Goal: Task Accomplishment & Management: Use online tool/utility

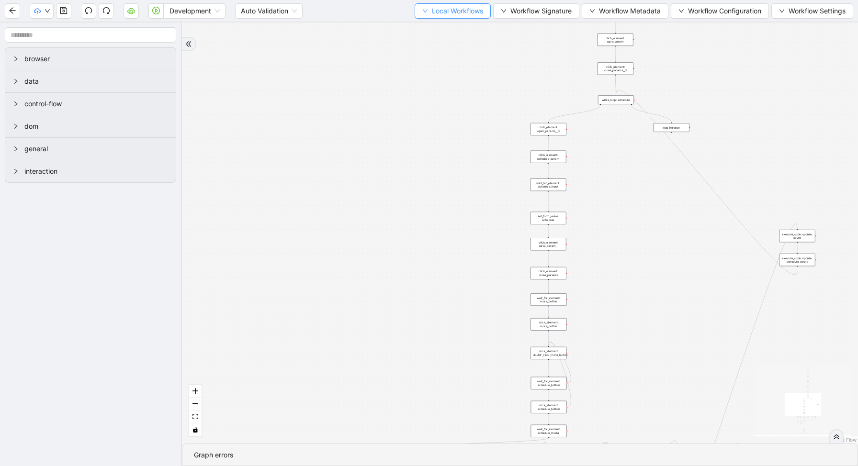
click at [453, 11] on span "Local Workflows" at bounding box center [457, 11] width 51 height 11
click at [446, 26] on span "Select" at bounding box center [448, 29] width 62 height 11
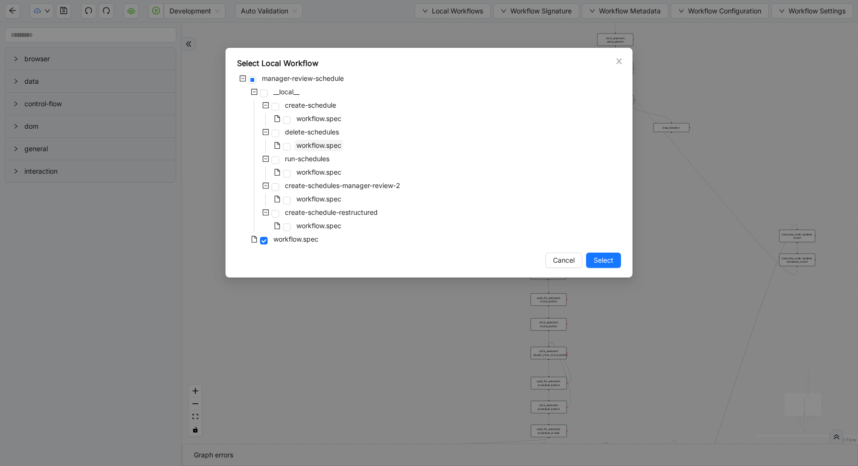
click at [317, 149] on span "workflow.spec" at bounding box center [318, 145] width 45 height 8
click at [603, 258] on span "Select" at bounding box center [603, 260] width 20 height 11
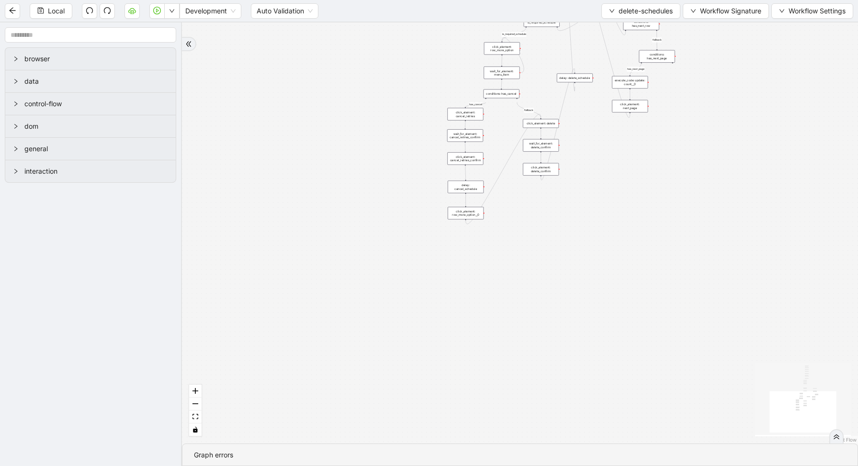
drag, startPoint x: 474, startPoint y: 128, endPoint x: 411, endPoint y: 334, distance: 215.1
click at [413, 333] on div "loopFrom has_cancel fallback is_required_schedule has_next_row fallback has_nex…" at bounding box center [520, 232] width 676 height 421
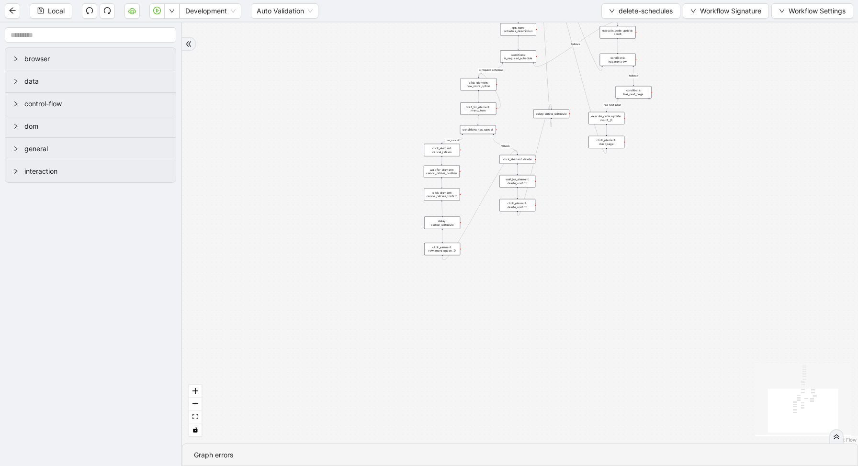
drag, startPoint x: 523, startPoint y: 71, endPoint x: 519, endPoint y: 118, distance: 47.1
click at [521, 122] on div "loopFrom has_cancel fallback is_required_schedule has_next_row fallback has_nex…" at bounding box center [520, 232] width 676 height 421
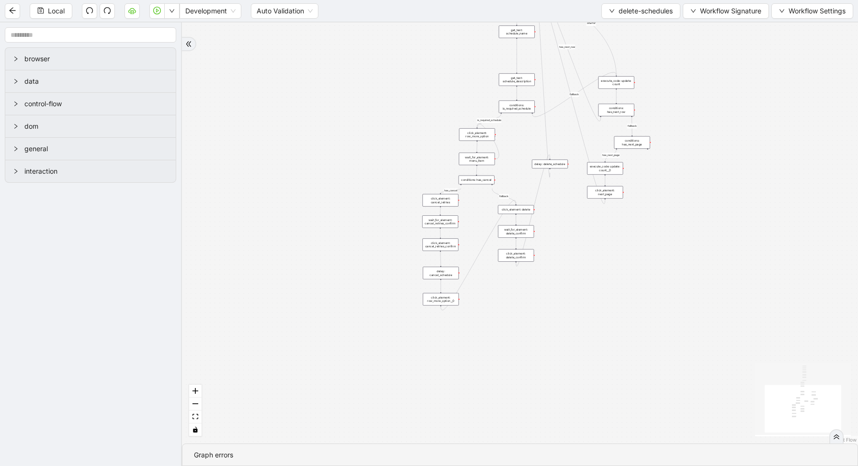
click at [517, 105] on div "conditions: is_required_schedule" at bounding box center [517, 106] width 36 height 12
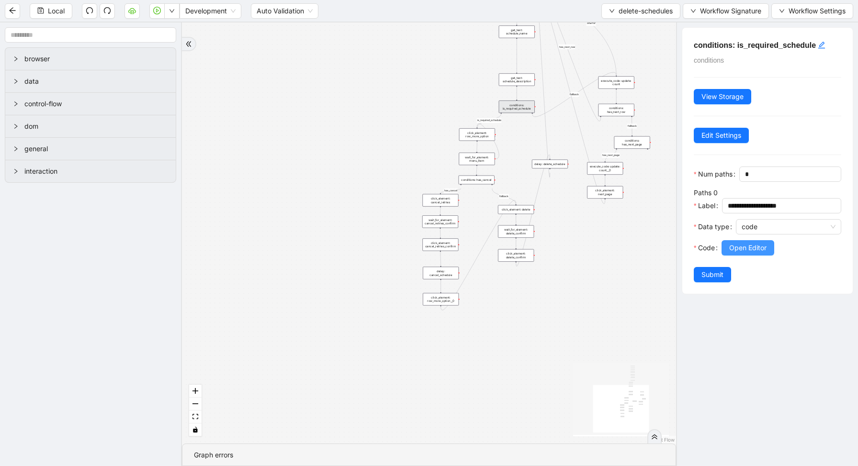
click at [746, 246] on span "Open Editor" at bounding box center [747, 248] width 37 height 11
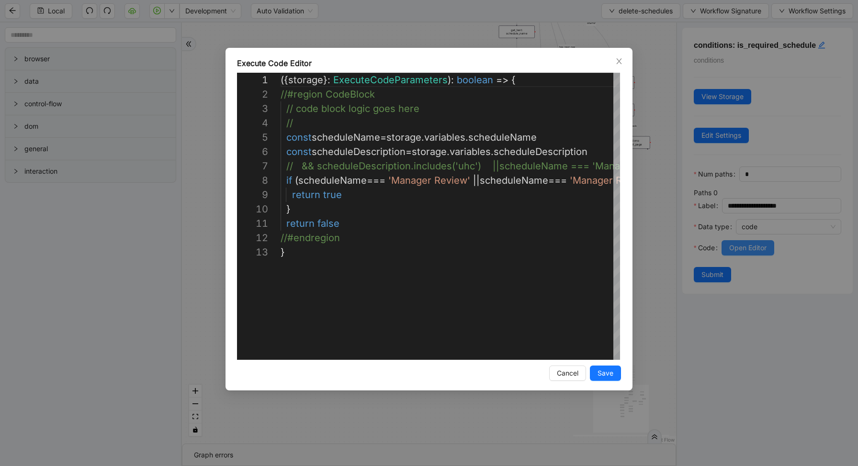
scroll to position [144, 0]
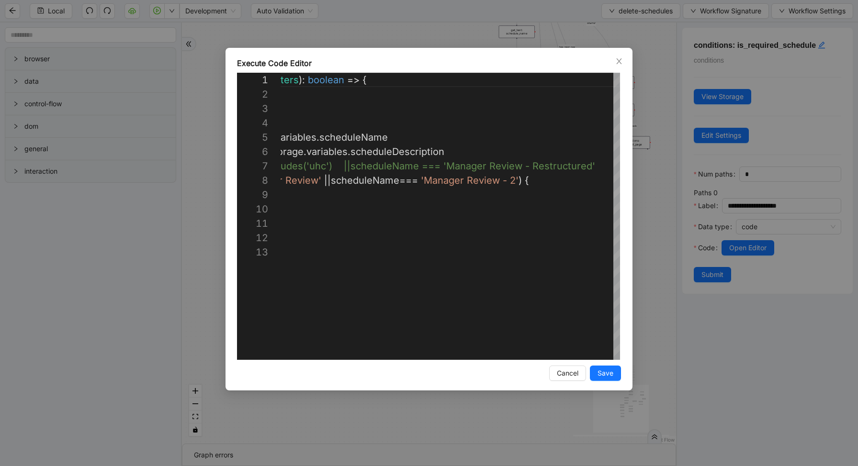
click at [665, 183] on div "Execute Code Editor 1 2 3 4 5 6 7 8 9 10 11 12 13 ({ storage }: ExecuteCodePara…" at bounding box center [429, 233] width 858 height 466
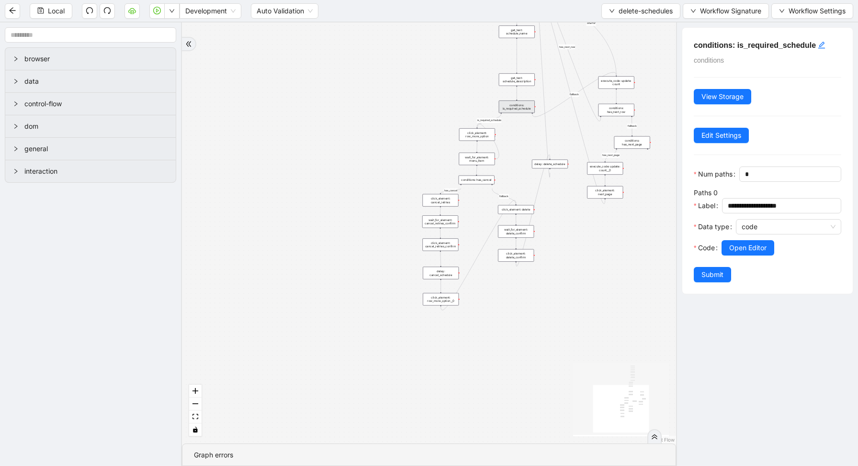
click at [665, 183] on div "loopFrom has_cancel fallback is_required_schedule has_next_row fallback has_nex…" at bounding box center [429, 232] width 494 height 421
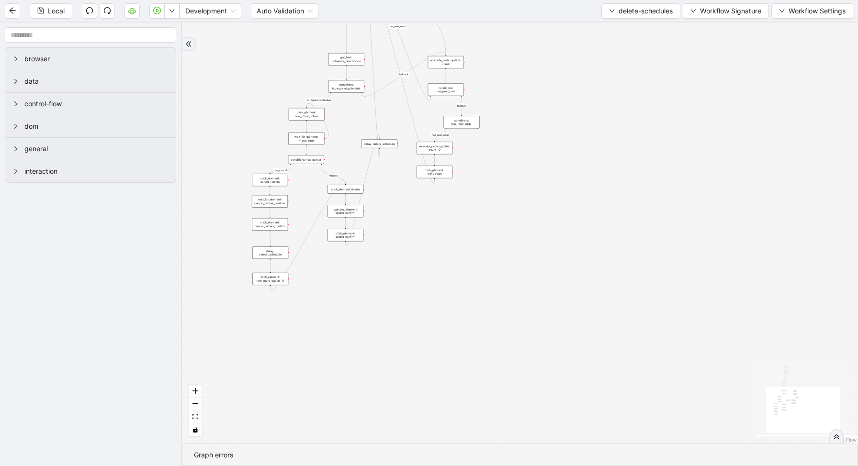
drag, startPoint x: 388, startPoint y: 267, endPoint x: 465, endPoint y: 277, distance: 77.2
click at [469, 279] on div "loopFrom has_cancel fallback is_required_schedule has_next_row fallback has_nex…" at bounding box center [520, 232] width 676 height 421
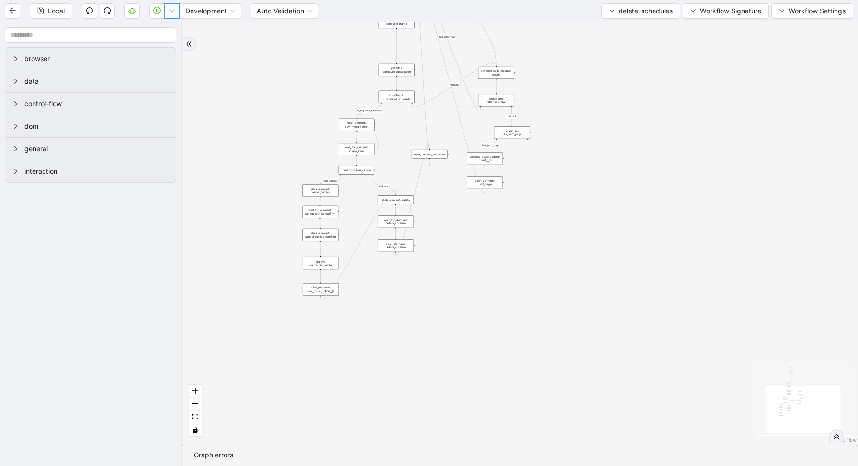
click at [170, 16] on button "button" at bounding box center [171, 10] width 15 height 15
click at [167, 30] on span "Run local workflow" at bounding box center [141, 29] width 58 height 11
click at [634, 8] on span "delete-schedules" at bounding box center [645, 11] width 54 height 11
click at [623, 34] on span "Select" at bounding box center [638, 29] width 65 height 11
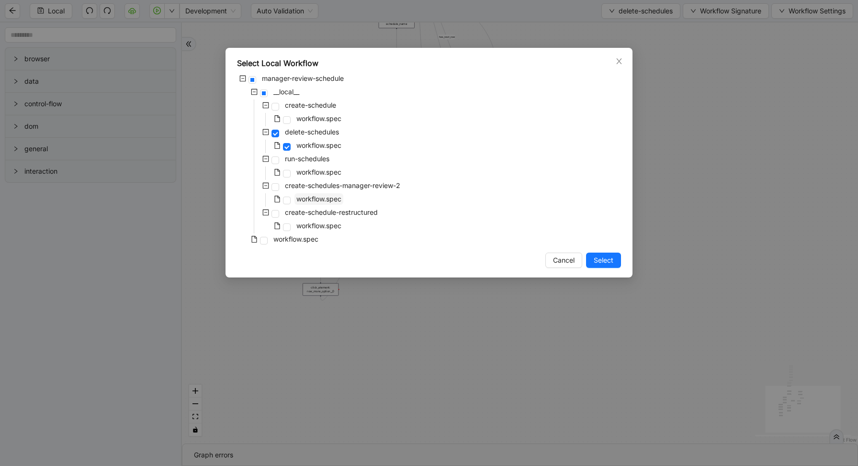
click at [312, 202] on span "workflow.spec" at bounding box center [318, 199] width 45 height 8
click at [596, 265] on span "Select" at bounding box center [603, 260] width 20 height 11
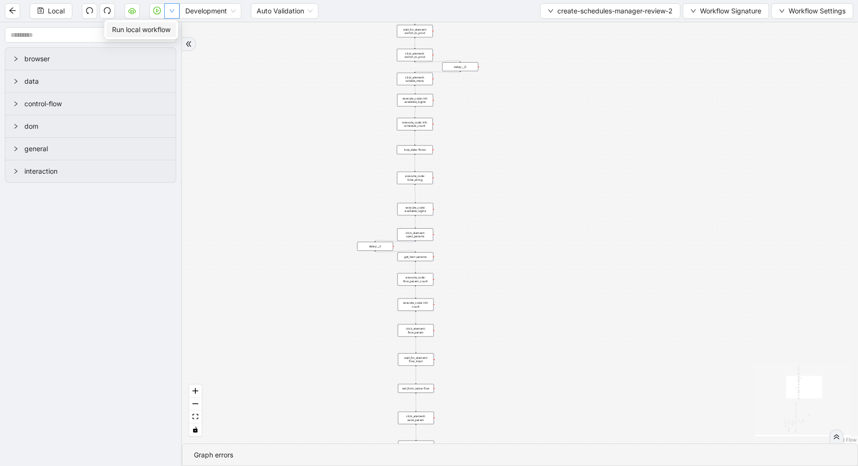
click at [175, 12] on button "button" at bounding box center [171, 10] width 15 height 15
click at [296, 99] on div "loopFrom fallback enable_retry fallback create_schedule_exist has_error fallbac…" at bounding box center [520, 232] width 676 height 421
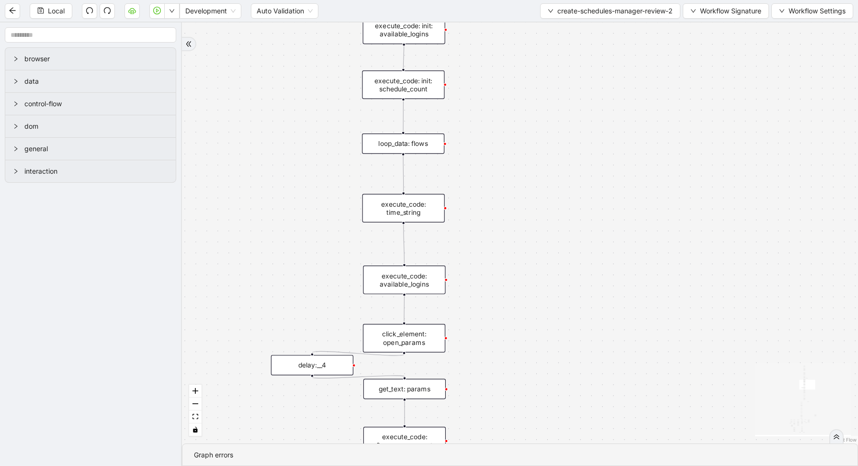
click at [420, 150] on div "loop_data: flows" at bounding box center [403, 144] width 82 height 20
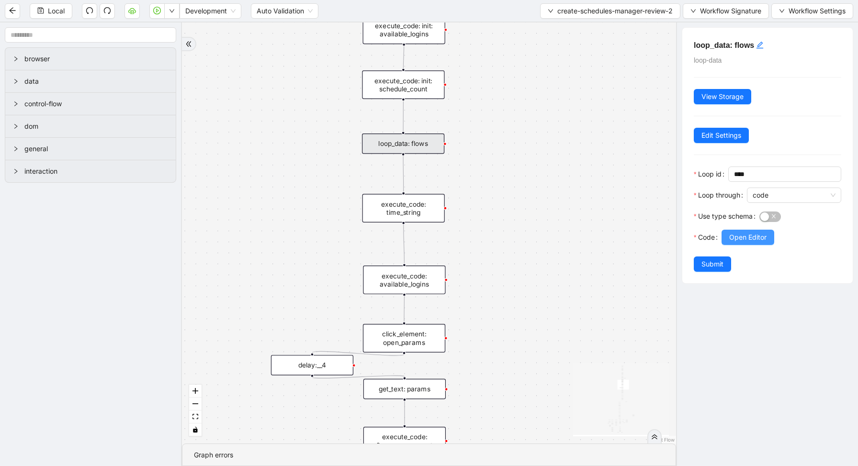
click at [742, 231] on button "Open Editor" at bounding box center [747, 237] width 53 height 15
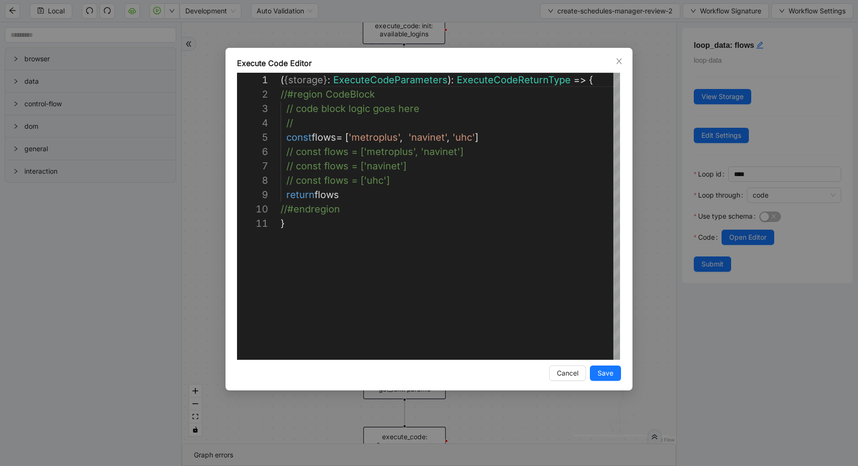
click at [664, 194] on div "**********" at bounding box center [429, 233] width 858 height 466
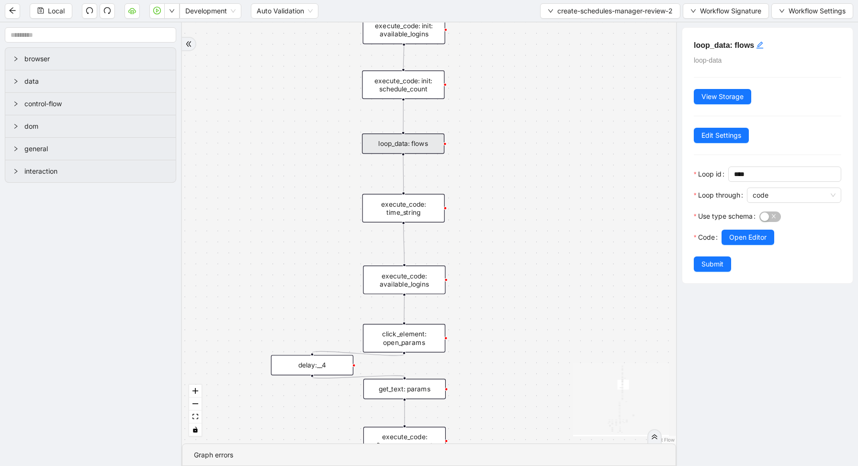
click at [616, 166] on div "loopFrom fallback enable_retry fallback create_schedule_exist has_error fallbac…" at bounding box center [429, 232] width 494 height 421
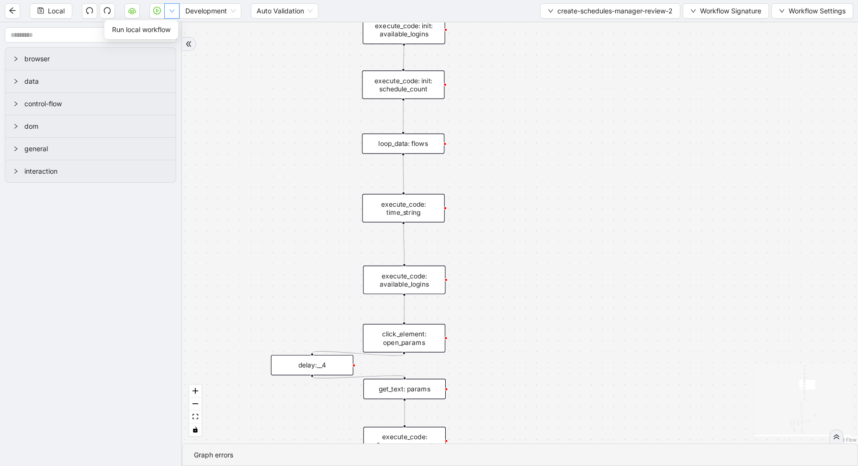
click at [173, 15] on button "button" at bounding box center [171, 10] width 15 height 15
click at [170, 26] on span "Run local workflow" at bounding box center [141, 29] width 58 height 11
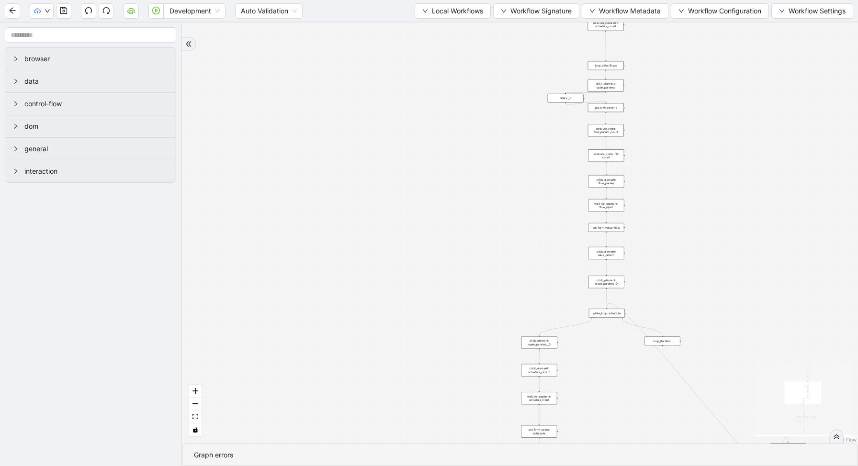
drag, startPoint x: 616, startPoint y: 212, endPoint x: 590, endPoint y: 466, distance: 255.5
click at [597, 441] on section "trigger new_tab: wait_until_loaded: wait_for_element: param_menu click_element:…" at bounding box center [520, 244] width 676 height 444
click at [438, 11] on span "Local Workflows" at bounding box center [457, 11] width 51 height 11
click at [438, 29] on span "Select" at bounding box center [448, 29] width 62 height 11
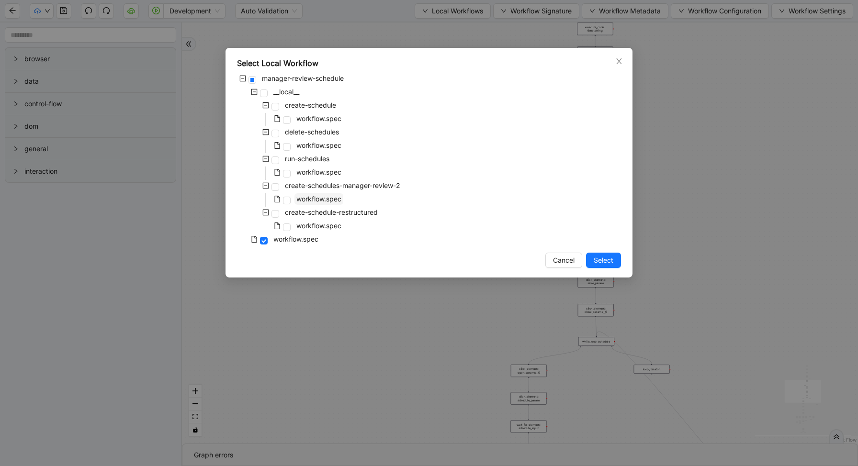
click at [326, 195] on span "workflow.spec" at bounding box center [318, 199] width 45 height 8
click at [611, 260] on span "Select" at bounding box center [603, 260] width 20 height 11
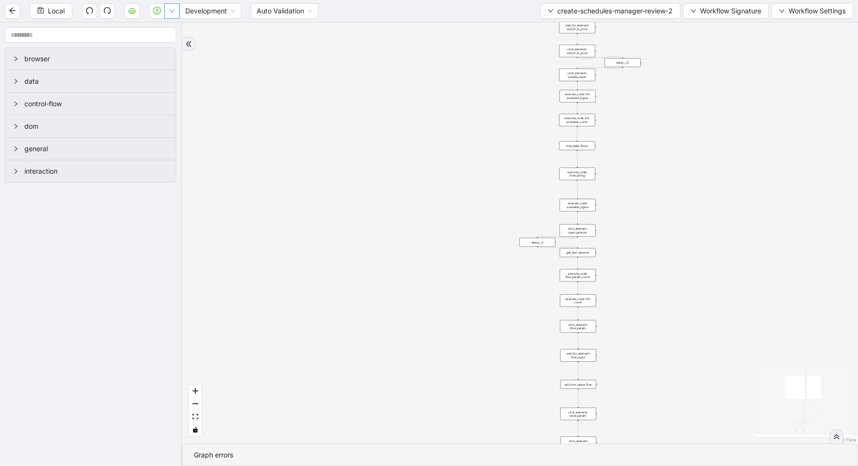
click at [171, 11] on icon "down" at bounding box center [172, 11] width 6 height 6
click at [168, 27] on span "Run local workflow" at bounding box center [141, 29] width 58 height 11
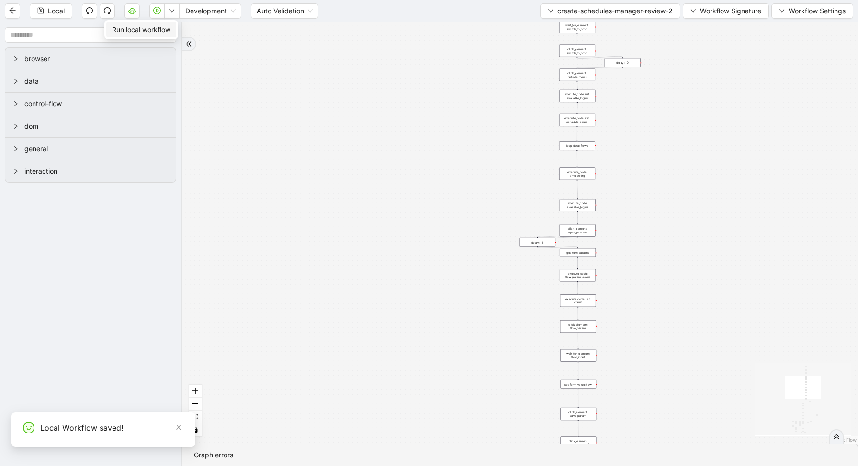
click at [169, 15] on button "button" at bounding box center [171, 10] width 15 height 15
click at [170, 30] on span "Run local workflow" at bounding box center [141, 29] width 58 height 11
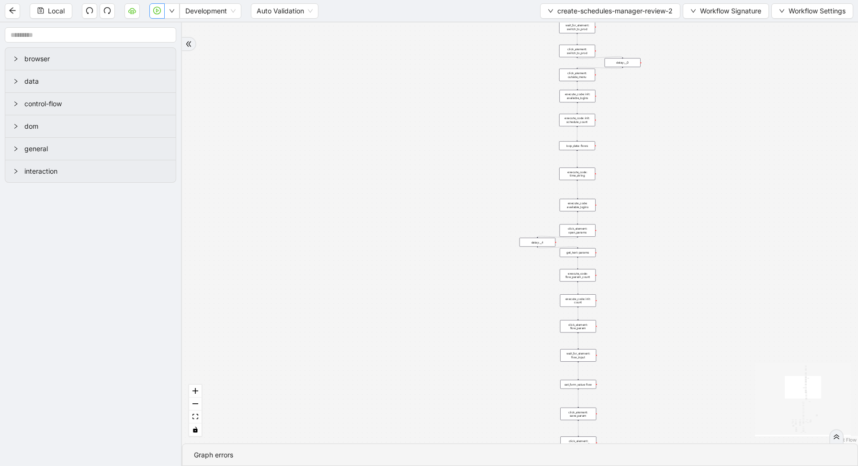
click at [155, 15] on button "button" at bounding box center [156, 10] width 15 height 15
drag, startPoint x: 629, startPoint y: 356, endPoint x: 504, endPoint y: 23, distance: 355.4
click at [509, 43] on div "loopFrom fallback enable_retry fallback create_schedule_exist has_error fallbac…" at bounding box center [520, 232] width 676 height 421
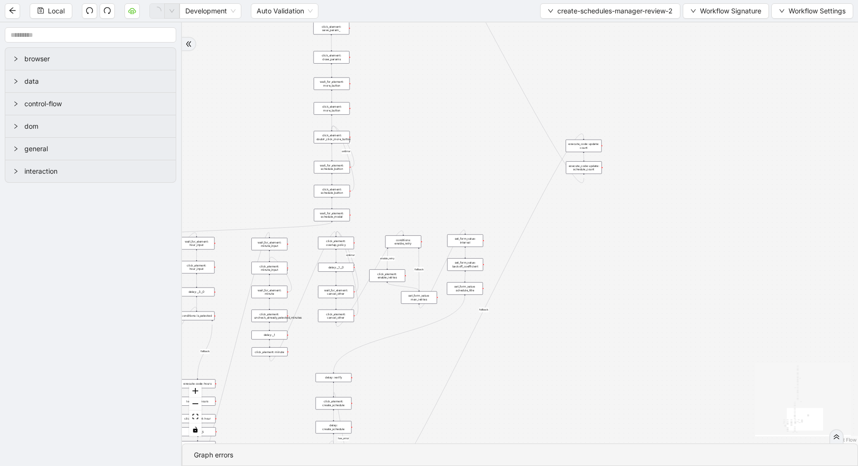
drag, startPoint x: 469, startPoint y: 331, endPoint x: 386, endPoint y: -70, distance: 409.6
click at [386, 0] on html "Local Development Auto Validation create-schedules-manager-review-2 Workflow Si…" at bounding box center [429, 233] width 858 height 466
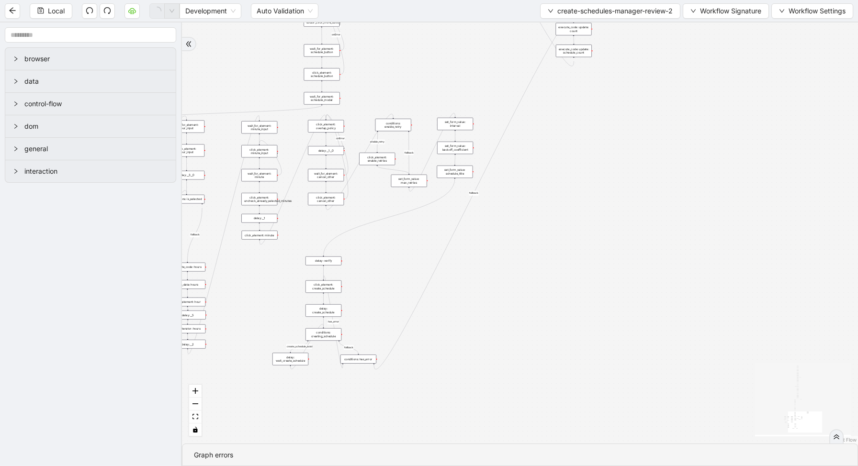
drag, startPoint x: 452, startPoint y: 380, endPoint x: 569, endPoint y: 245, distance: 178.5
click at [564, 248] on div "loopFrom fallback enable_retry fallback create_schedule_exist has_error fallbac…" at bounding box center [520, 232] width 676 height 421
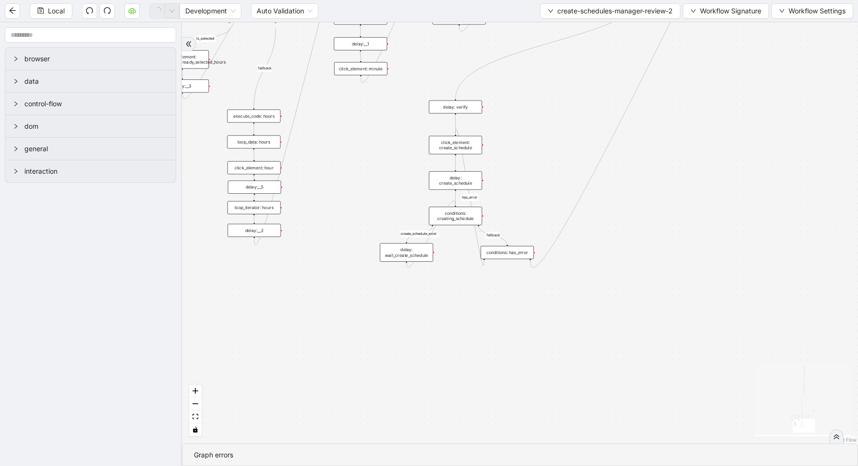
click at [458, 220] on div "conditions: creating_schedule" at bounding box center [455, 216] width 53 height 19
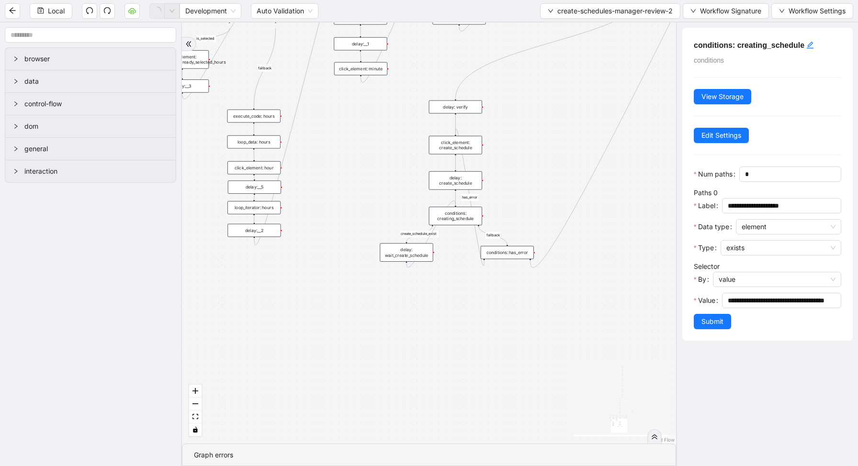
click at [412, 253] on div "delay: wait_create_schedule" at bounding box center [405, 252] width 53 height 19
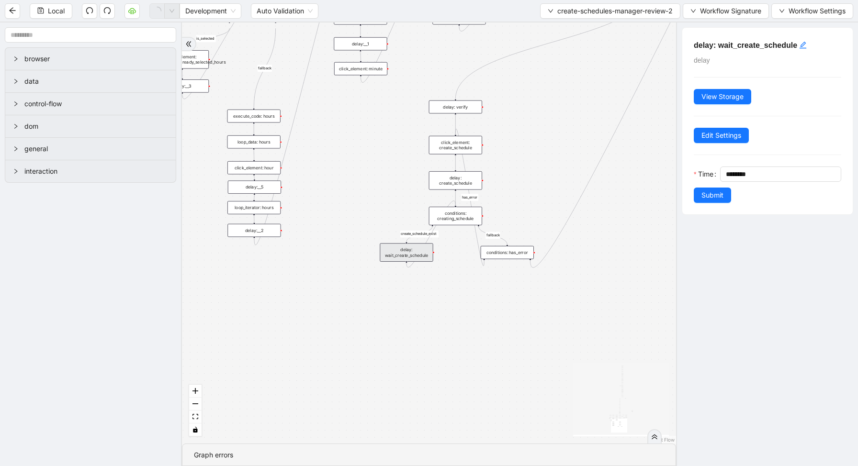
click at [465, 215] on div "conditions: creating_schedule" at bounding box center [455, 216] width 53 height 19
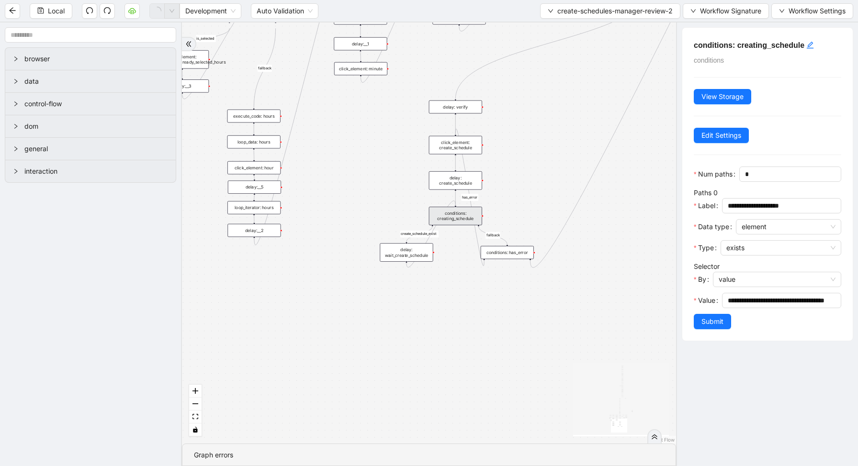
click at [644, 307] on div "loopFrom fallback enable_retry fallback create_schedule_exist has_error fallbac…" at bounding box center [429, 232] width 494 height 421
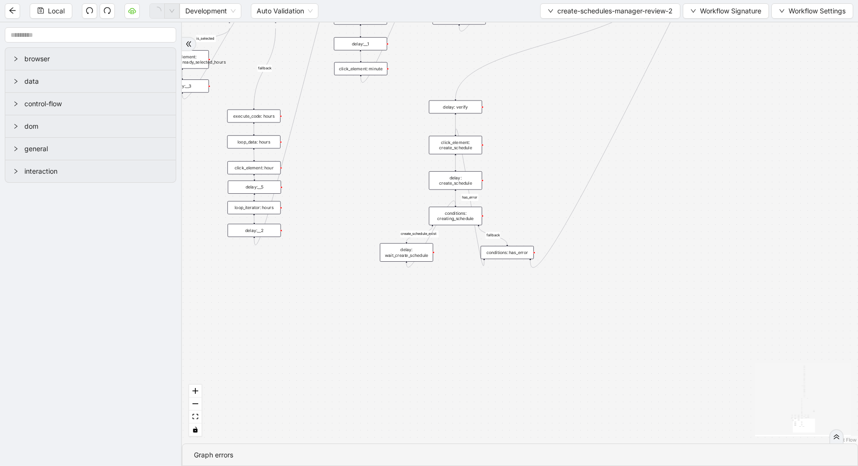
click at [472, 148] on div "click_element: create_schedule" at bounding box center [455, 145] width 53 height 19
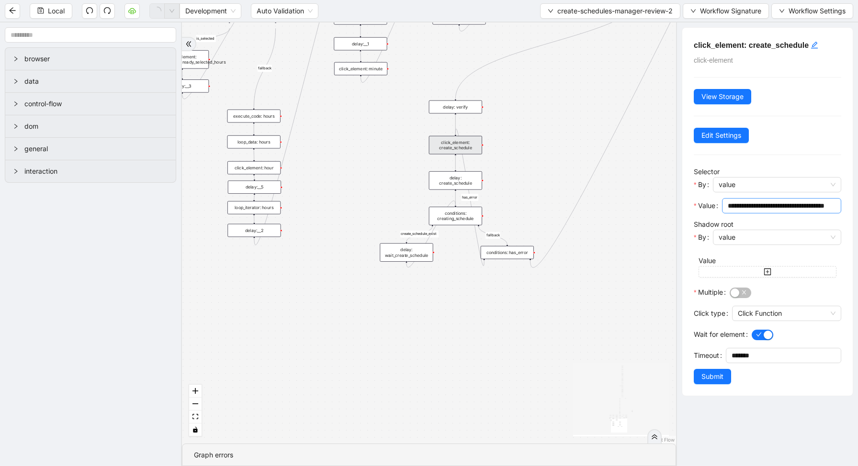
scroll to position [0, 21]
click at [513, 254] on div "conditions: has_error" at bounding box center [506, 252] width 53 height 13
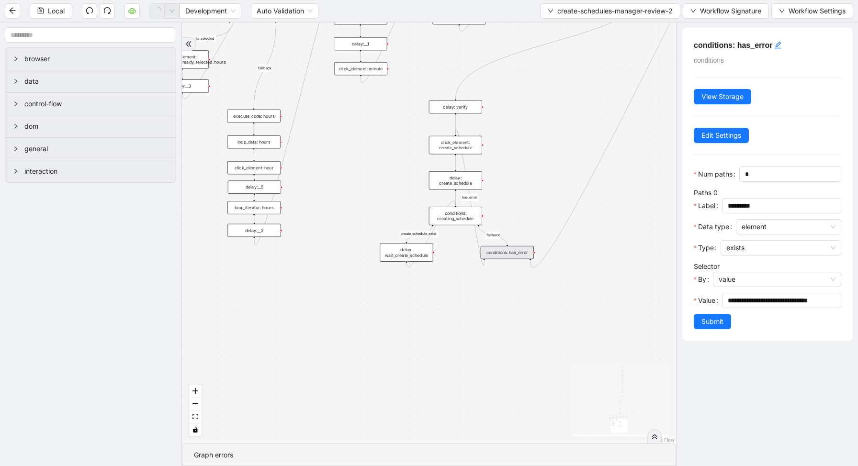
click at [469, 219] on div "conditions: creating_schedule" at bounding box center [455, 216] width 53 height 19
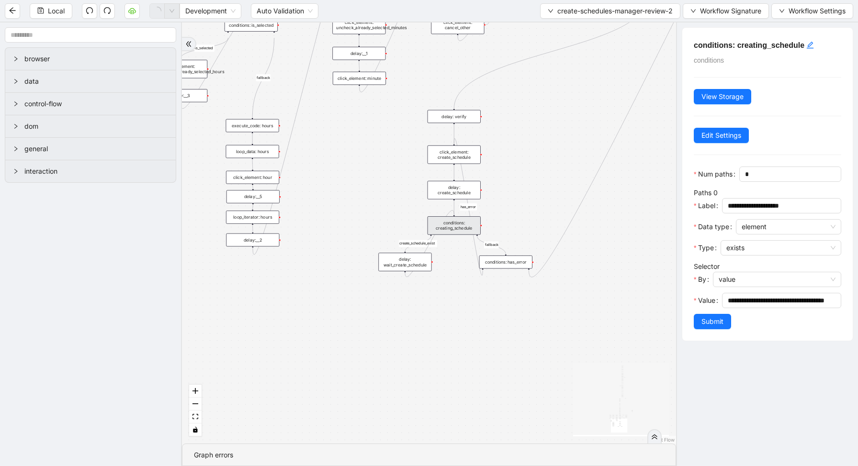
drag, startPoint x: 529, startPoint y: 120, endPoint x: 527, endPoint y: 130, distance: 10.2
click at [527, 129] on div "loopFrom fallback enable_retry fallback create_schedule_exist has_error fallbac…" at bounding box center [429, 232] width 494 height 421
click at [772, 297] on input "**********" at bounding box center [777, 300] width 100 height 11
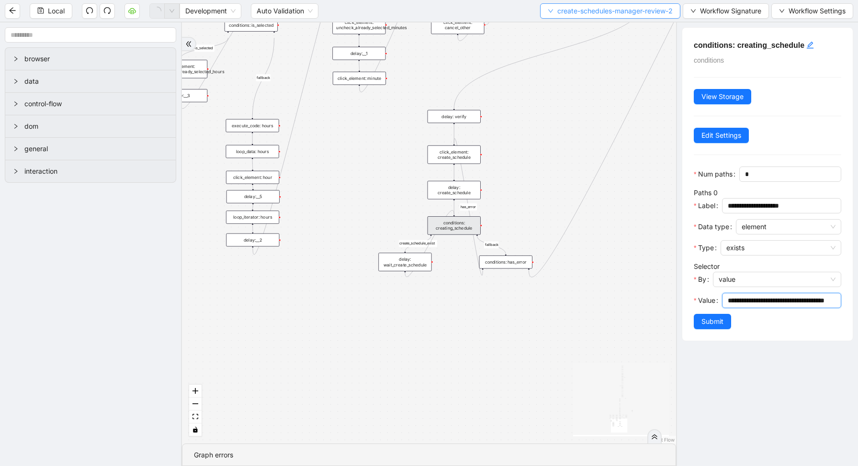
scroll to position [0, 0]
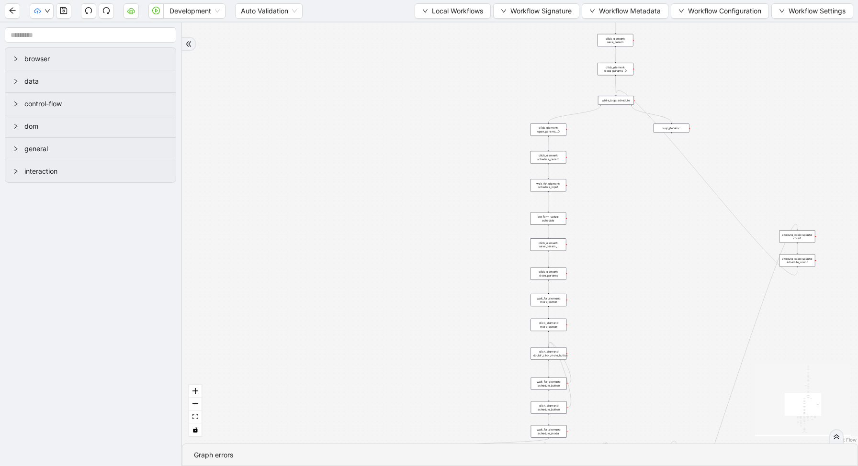
drag, startPoint x: 642, startPoint y: 235, endPoint x: 565, endPoint y: 1, distance: 246.4
click at [564, 7] on section "Development Auto Validation Local Workflows Workflow Signature Workflow Metadat…" at bounding box center [429, 233] width 858 height 466
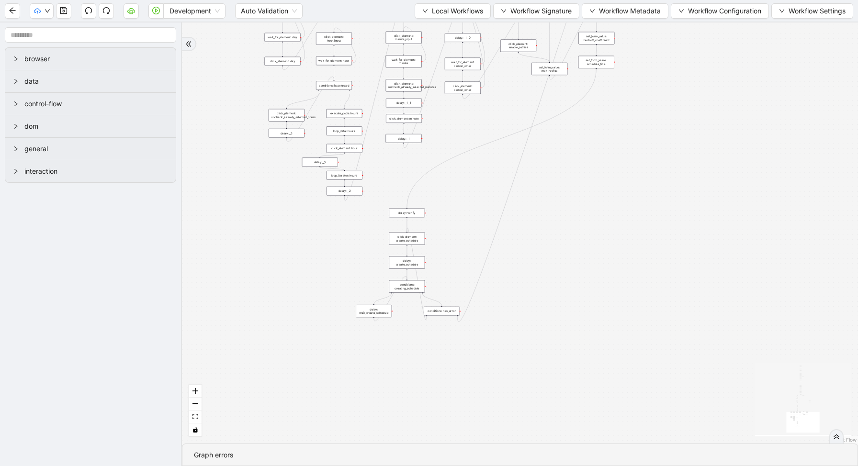
drag, startPoint x: 627, startPoint y: 384, endPoint x: 551, endPoint y: 116, distance: 278.6
click at [552, 118] on div "trigger new_tab: wait_until_loaded: wait_for_element: param_menu click_element:…" at bounding box center [520, 232] width 676 height 421
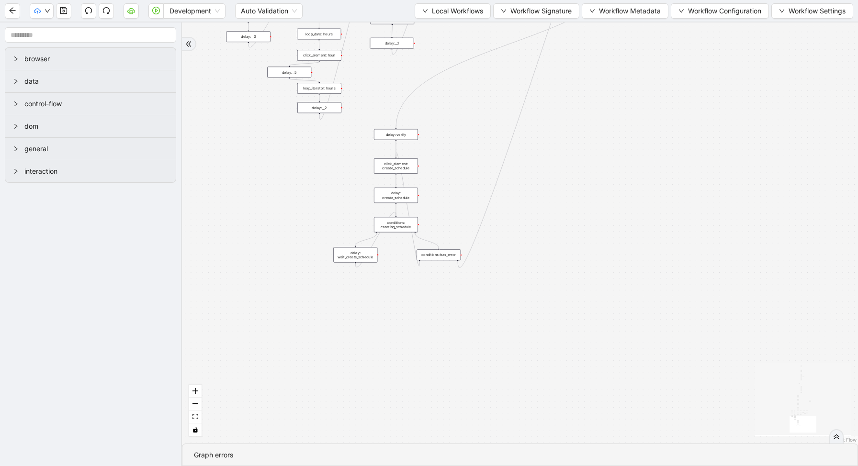
click at [392, 220] on div "conditions: creating_schedule" at bounding box center [396, 224] width 44 height 15
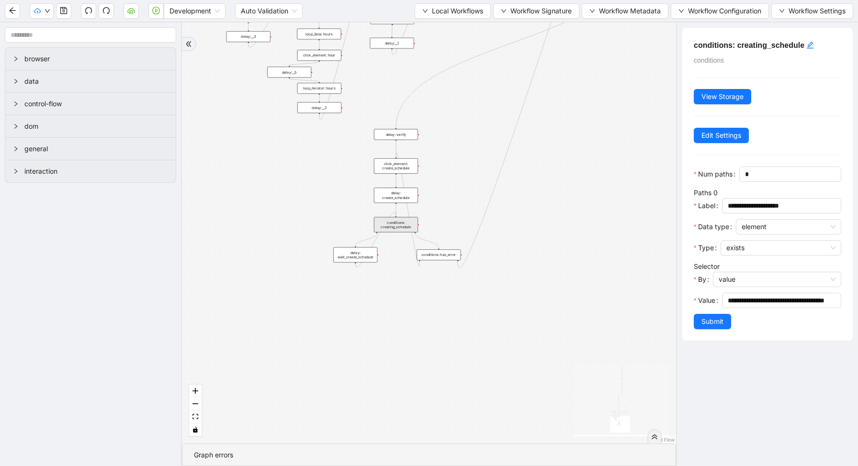
click at [584, 281] on div "trigger new_tab: wait_until_loaded: wait_for_element: param_menu click_element:…" at bounding box center [429, 232] width 494 height 421
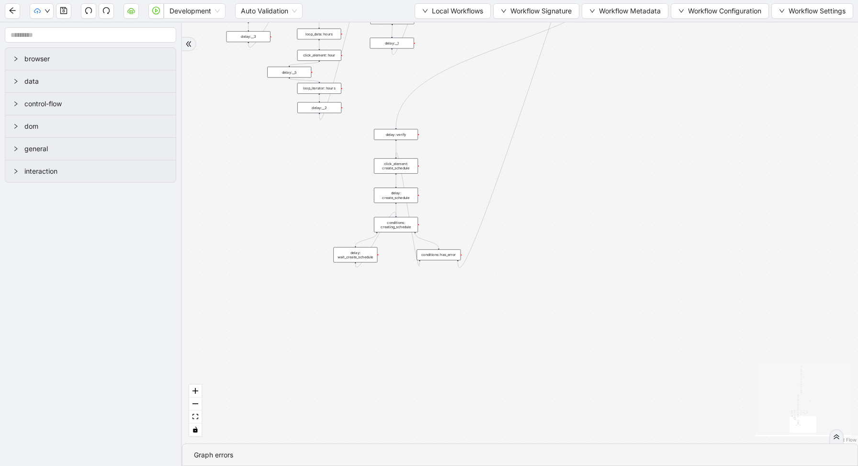
click at [447, 257] on div "conditions: has_error" at bounding box center [438, 254] width 44 height 11
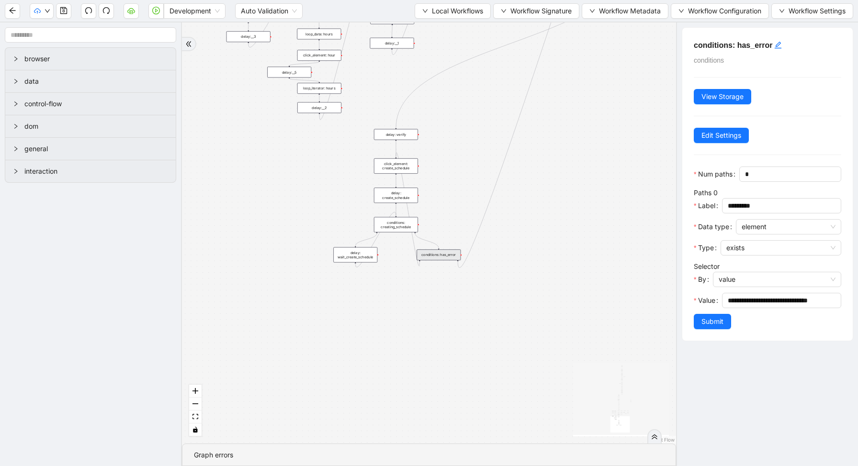
click at [612, 261] on div "trigger new_tab: wait_until_loaded: wait_for_element: param_menu click_element:…" at bounding box center [429, 232] width 494 height 421
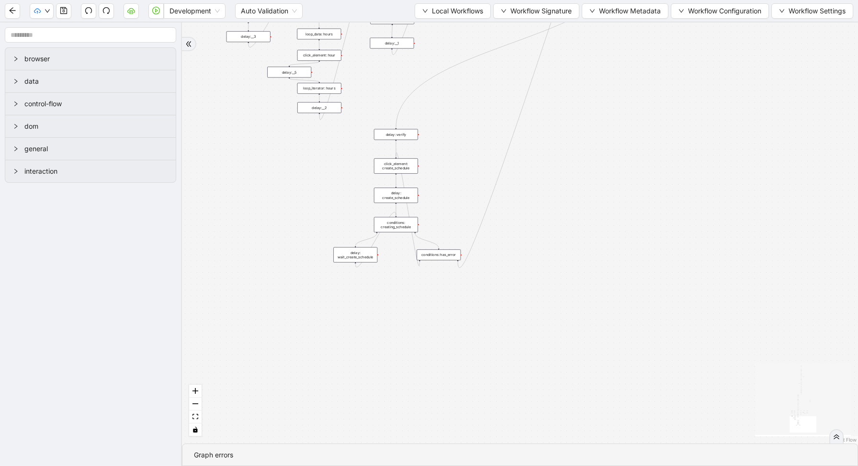
click at [398, 236] on div "trigger new_tab: wait_until_loaded: wait_for_element: param_menu click_element:…" at bounding box center [520, 232] width 676 height 421
click at [397, 226] on div "conditions: creating_schedule" at bounding box center [396, 224] width 44 height 15
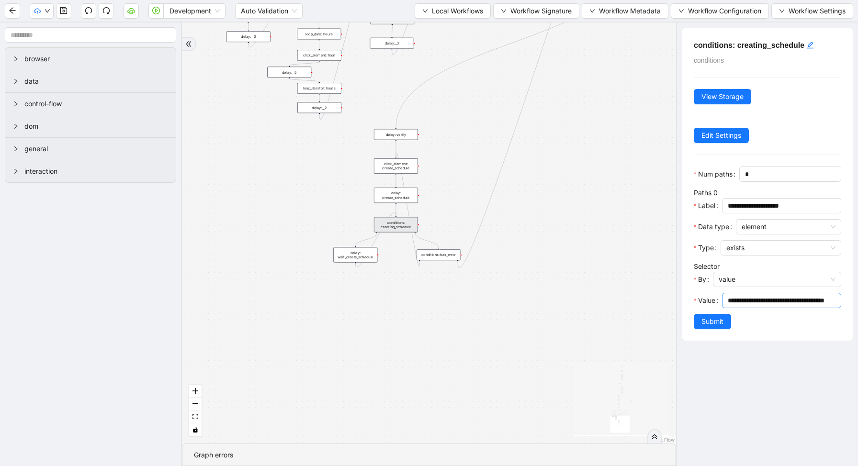
scroll to position [0, 21]
click at [650, 291] on div "trigger new_tab: wait_until_loaded: wait_for_element: param_menu click_element:…" at bounding box center [429, 232] width 494 height 421
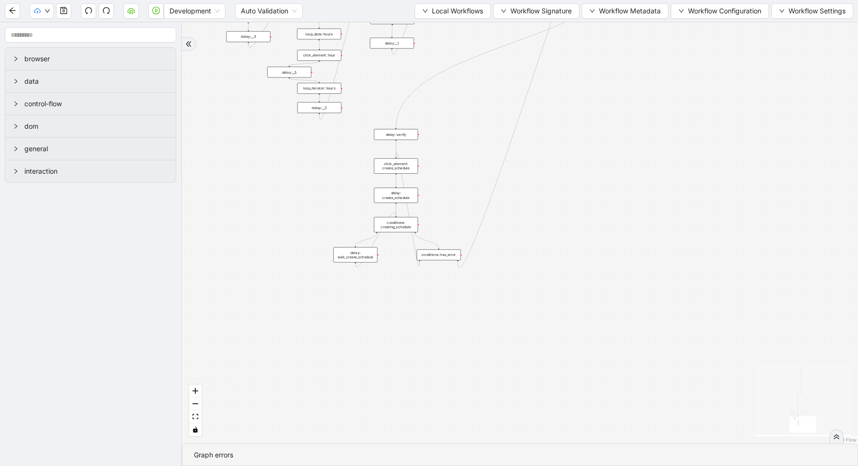
click at [377, 230] on div "conditions: creating_schedule" at bounding box center [396, 224] width 44 height 15
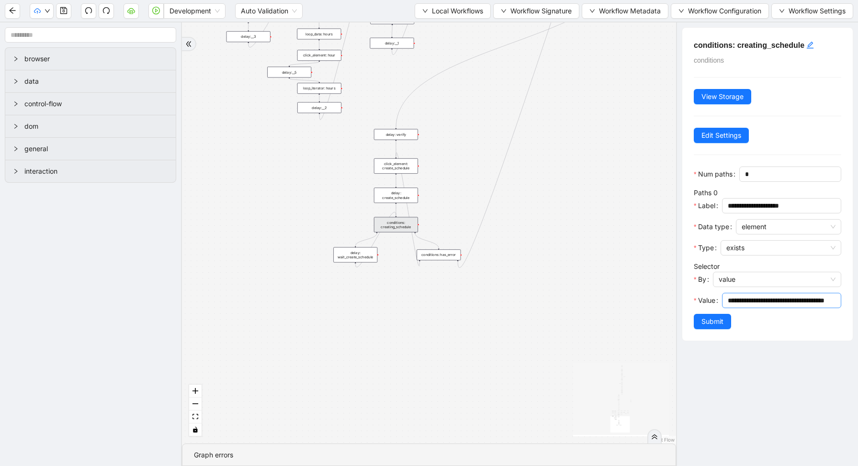
click at [749, 304] on input "**********" at bounding box center [777, 300] width 100 height 11
click at [741, 279] on span "value" at bounding box center [776, 279] width 117 height 14
click at [735, 314] on div "code" at bounding box center [774, 314] width 107 height 11
click at [717, 323] on span "Submit" at bounding box center [712, 327] width 22 height 11
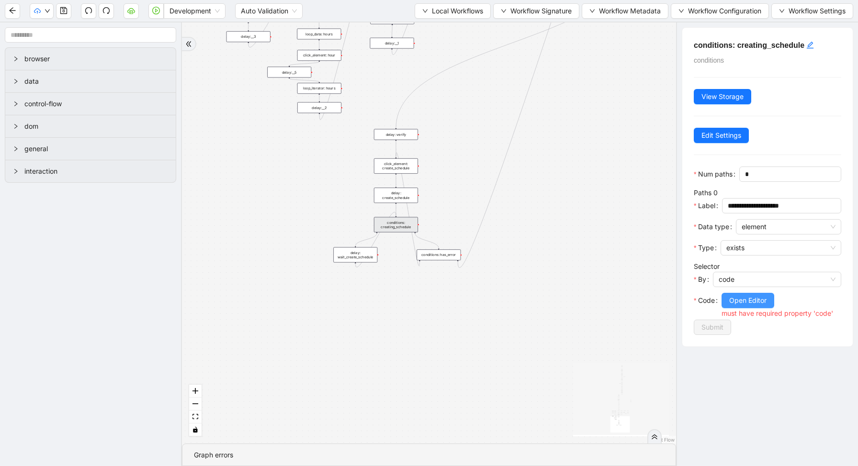
click at [733, 303] on span "Open Editor" at bounding box center [747, 300] width 37 height 11
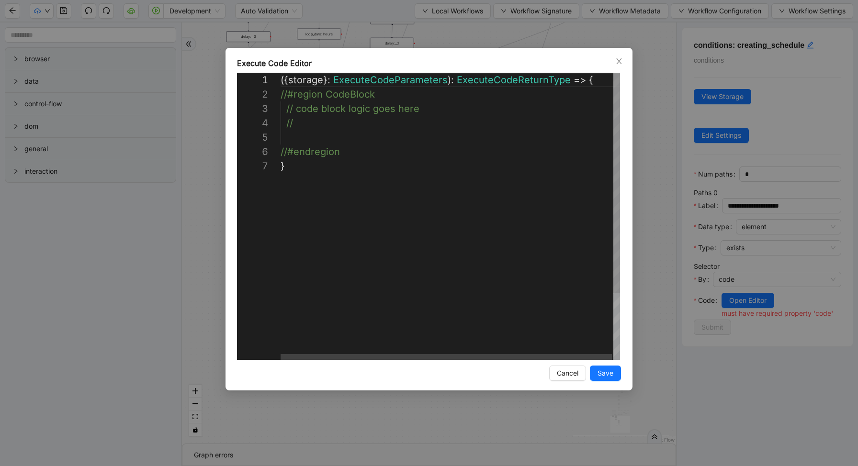
click at [353, 134] on div "({ storage }: ExecuteCodeParameters ): ExecuteCodeReturnType => { //#region Cod…" at bounding box center [450, 259] width 341 height 373
paste textarea "**********"
click at [310, 125] on div "( { storage } : ExecuteCodeParameters ): ExecuteCodeReturnType => { //#region C…" at bounding box center [450, 259] width 341 height 373
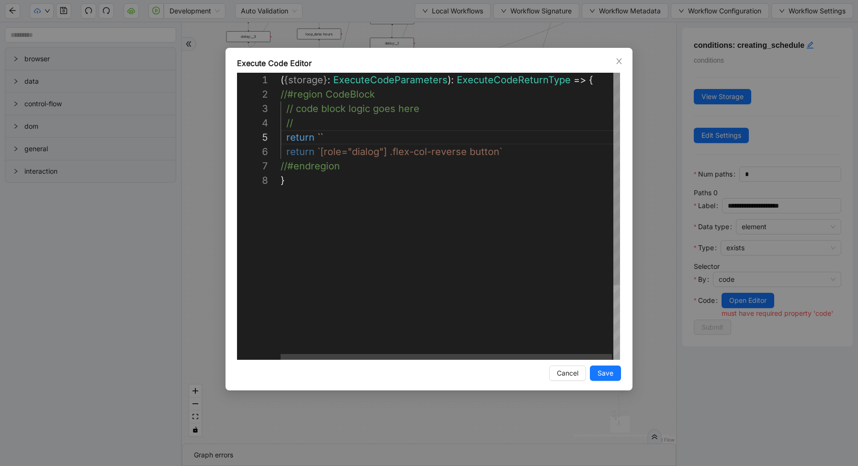
paste textarea "**********"
type textarea "**********"
click at [603, 372] on span "Save" at bounding box center [605, 373] width 16 height 11
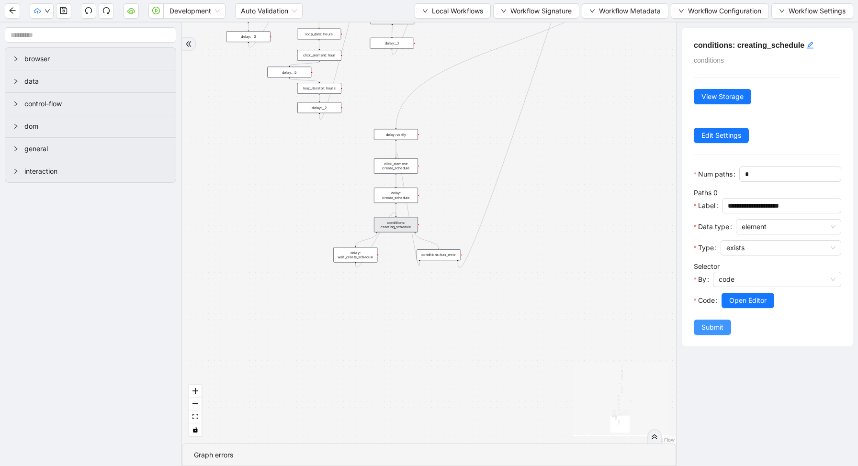
click at [721, 331] on span "Submit" at bounding box center [712, 327] width 22 height 11
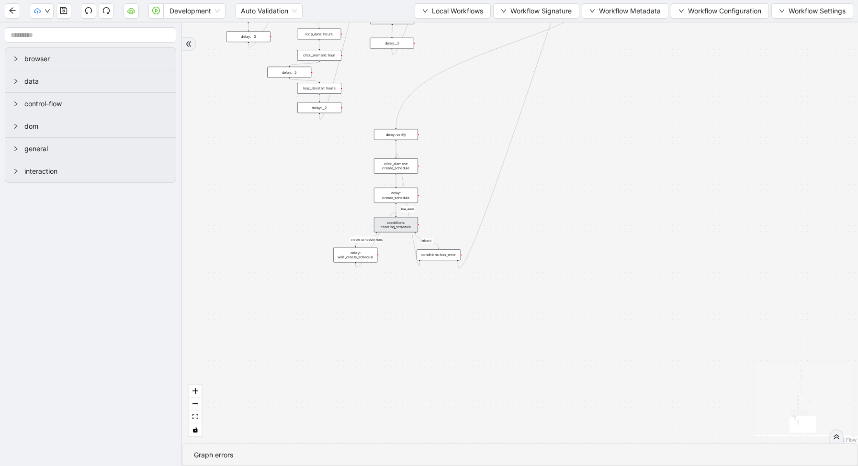
click at [396, 220] on div "conditions: creating_schedule" at bounding box center [396, 224] width 44 height 15
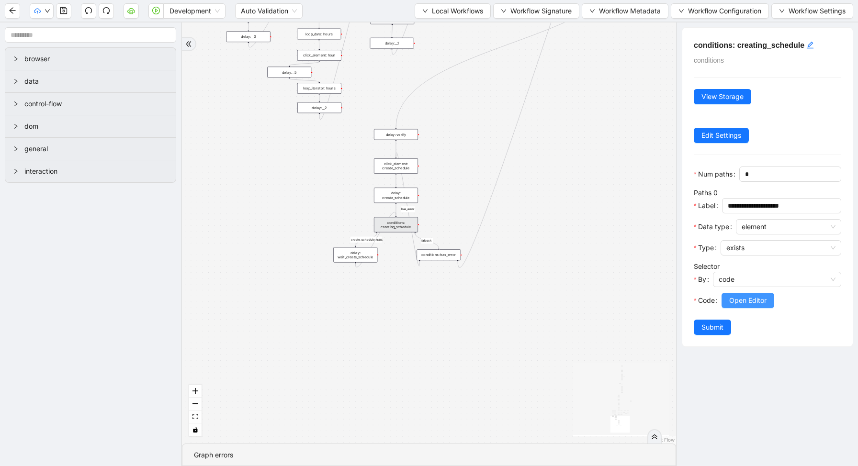
click at [751, 299] on span "Open Editor" at bounding box center [747, 300] width 37 height 11
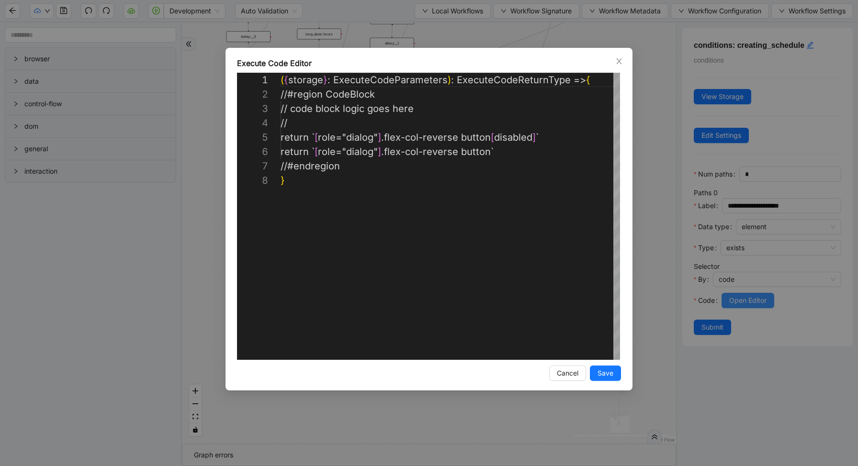
scroll to position [100, 0]
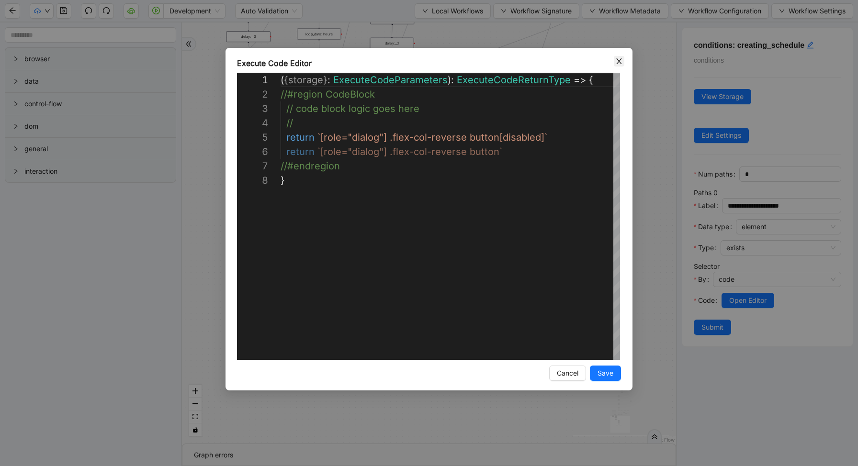
click at [619, 57] on icon "close" at bounding box center [619, 61] width 8 height 8
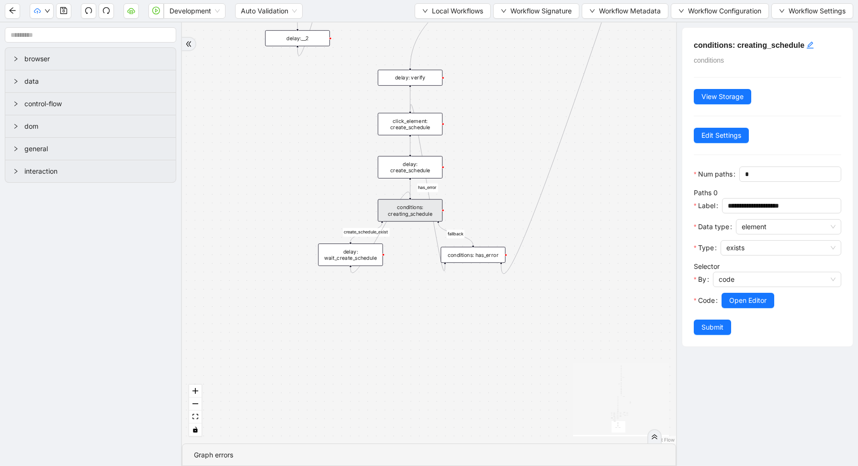
click at [470, 256] on div "conditions: has_error" at bounding box center [472, 255] width 65 height 16
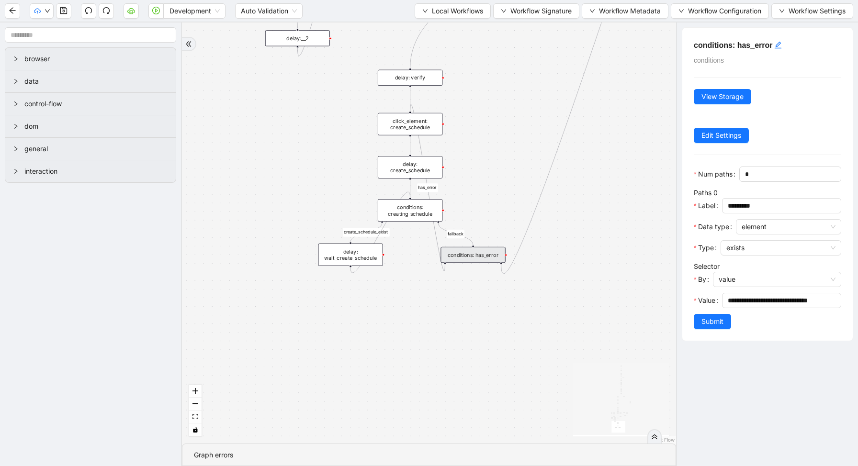
click at [415, 214] on div "conditions: creating_schedule" at bounding box center [410, 210] width 65 height 22
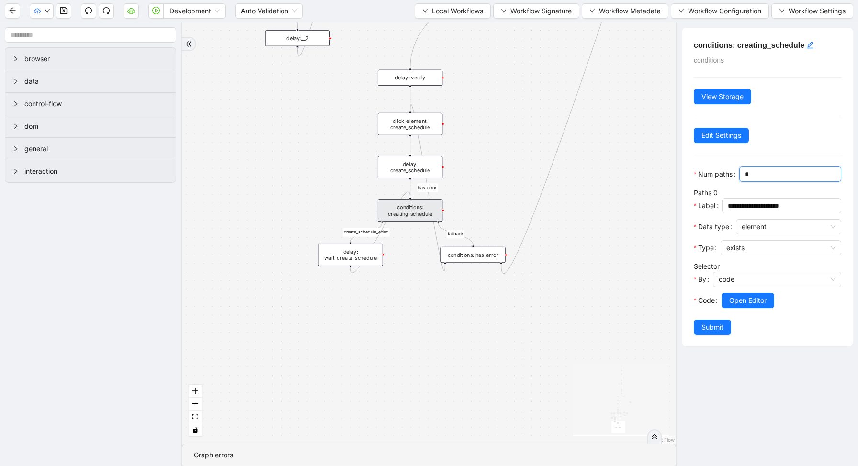
drag, startPoint x: 751, startPoint y: 177, endPoint x: 728, endPoint y: 177, distance: 23.0
click at [732, 177] on div "Num paths *" at bounding box center [766, 177] width 147 height 21
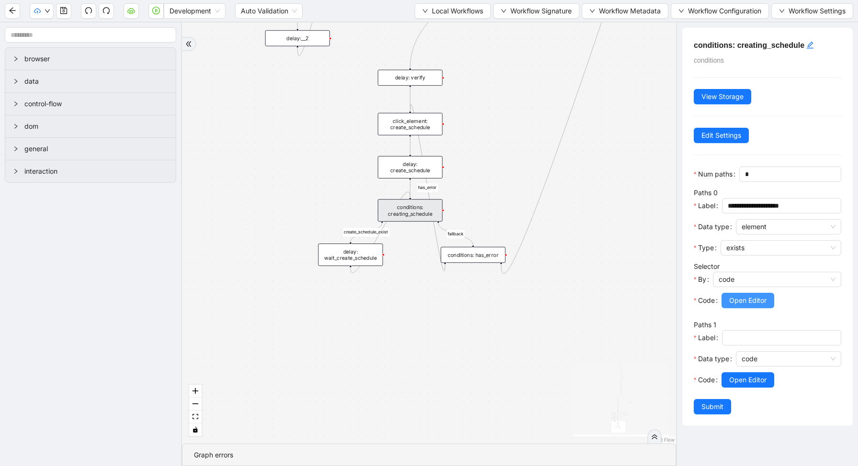
click at [741, 301] on span "Open Editor" at bounding box center [747, 300] width 37 height 11
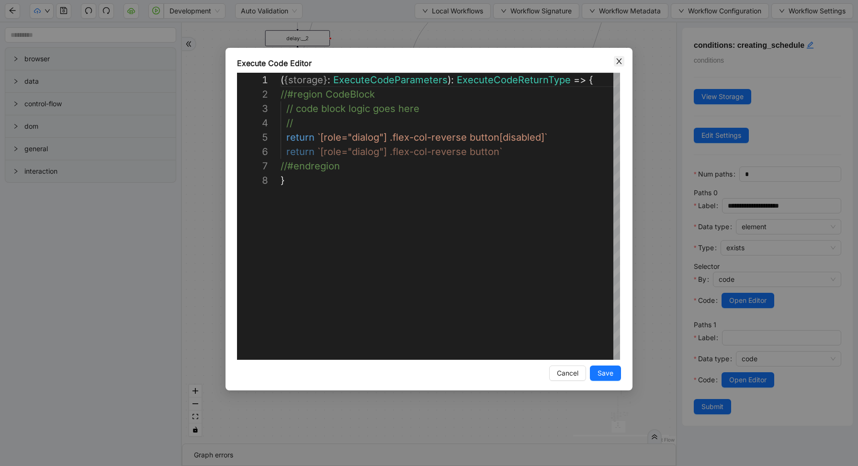
click at [618, 58] on icon "close" at bounding box center [619, 61] width 8 height 8
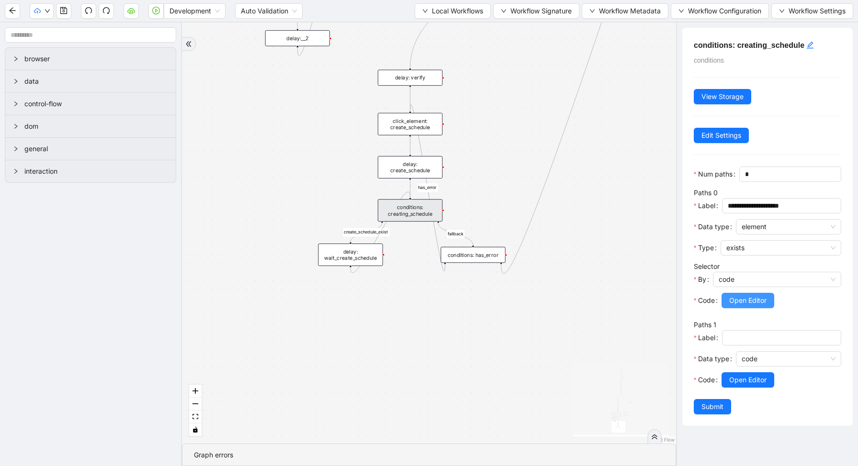
click at [747, 300] on span "Open Editor" at bounding box center [747, 300] width 37 height 11
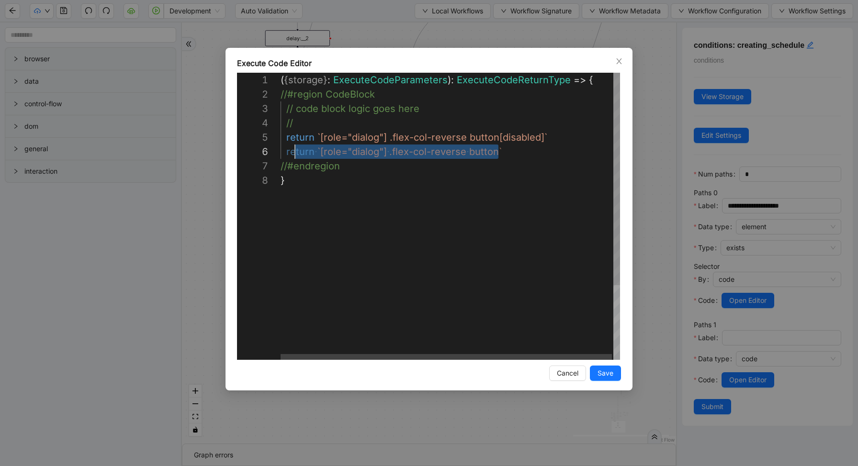
scroll to position [72, 0]
drag, startPoint x: 500, startPoint y: 154, endPoint x: 272, endPoint y: 155, distance: 227.8
type textarea "**********"
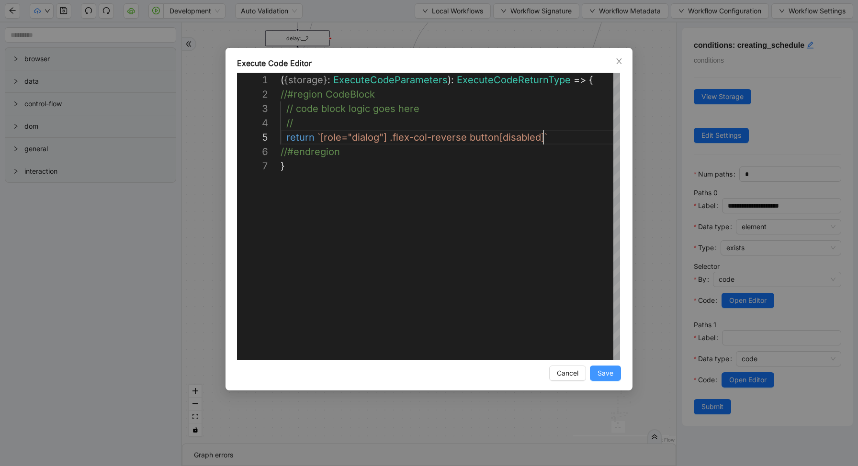
click at [600, 373] on span "Save" at bounding box center [605, 373] width 16 height 11
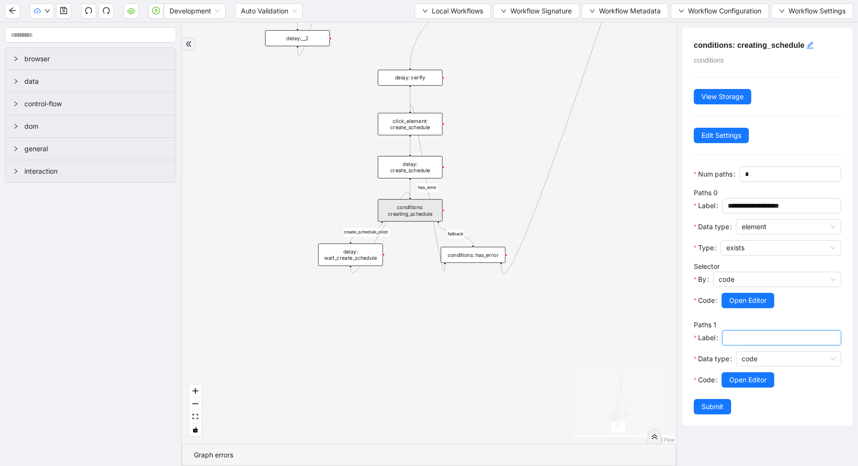
click at [738, 340] on input "Label" at bounding box center [780, 338] width 106 height 11
type input "******"
click at [727, 208] on span "**********" at bounding box center [781, 205] width 119 height 15
click at [784, 205] on input "**********" at bounding box center [780, 206] width 106 height 11
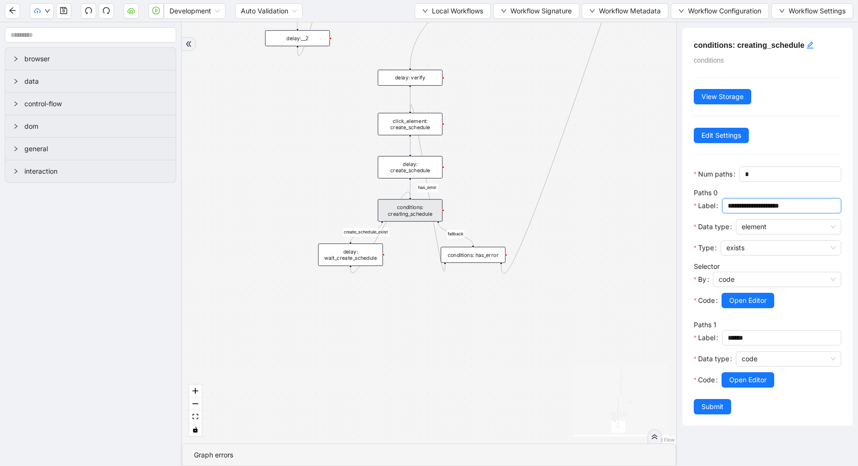
click at [784, 205] on input "**********" at bounding box center [780, 206] width 106 height 11
click at [781, 203] on input "**********" at bounding box center [780, 206] width 106 height 11
type input "**********"
click at [752, 337] on input "******" at bounding box center [780, 338] width 106 height 11
click at [760, 360] on span "code" at bounding box center [788, 359] width 94 height 14
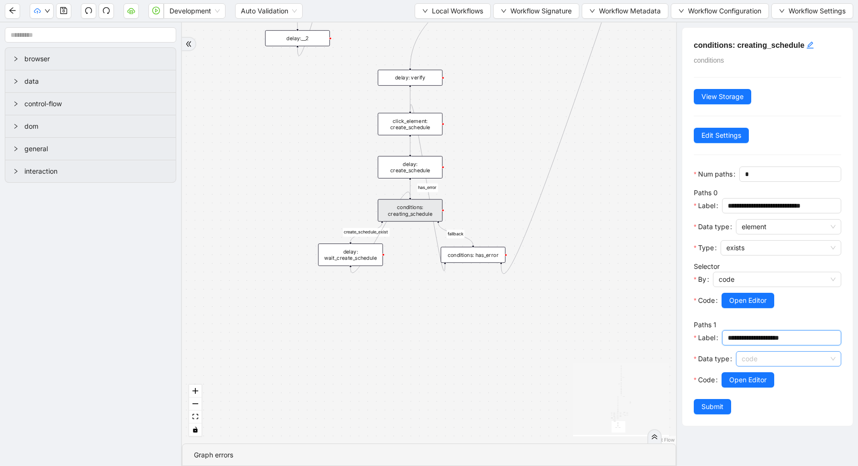
type input "**********"
click at [750, 393] on div "element" at bounding box center [785, 393] width 85 height 11
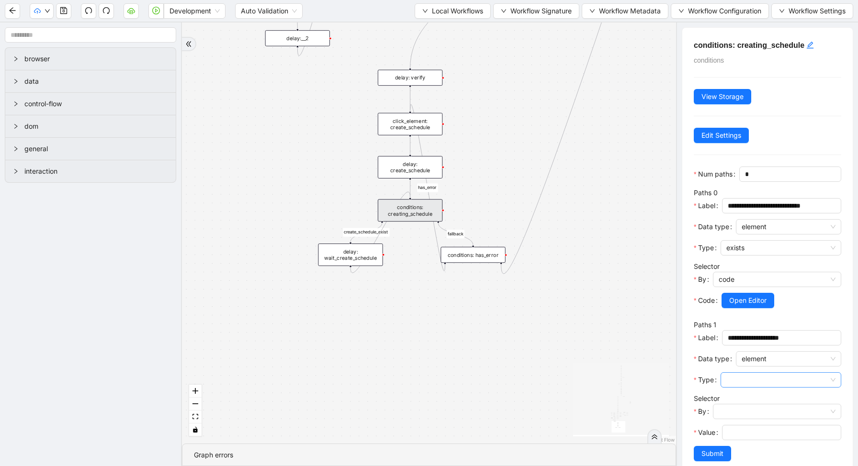
click at [742, 381] on input "Type" at bounding box center [780, 380] width 109 height 14
click at [737, 402] on div "exists" at bounding box center [778, 399] width 100 height 11
click at [731, 411] on input "By" at bounding box center [776, 411] width 117 height 14
click at [727, 430] on div "value" at bounding box center [774, 430] width 107 height 11
click at [727, 413] on span "value" at bounding box center [776, 411] width 117 height 14
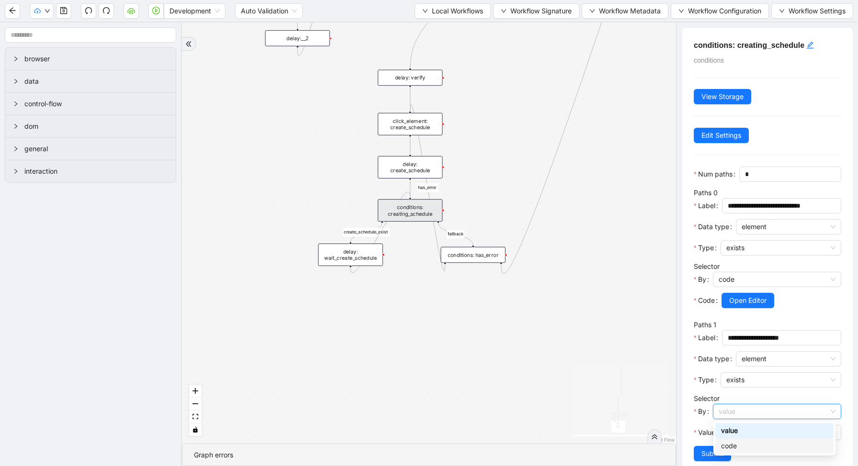
click at [728, 448] on div "code" at bounding box center [774, 446] width 107 height 11
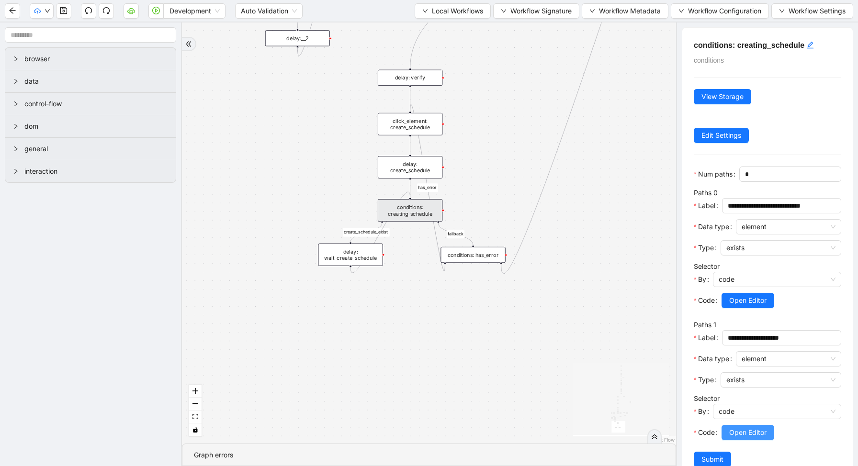
click at [728, 435] on button "Open Editor" at bounding box center [747, 432] width 53 height 15
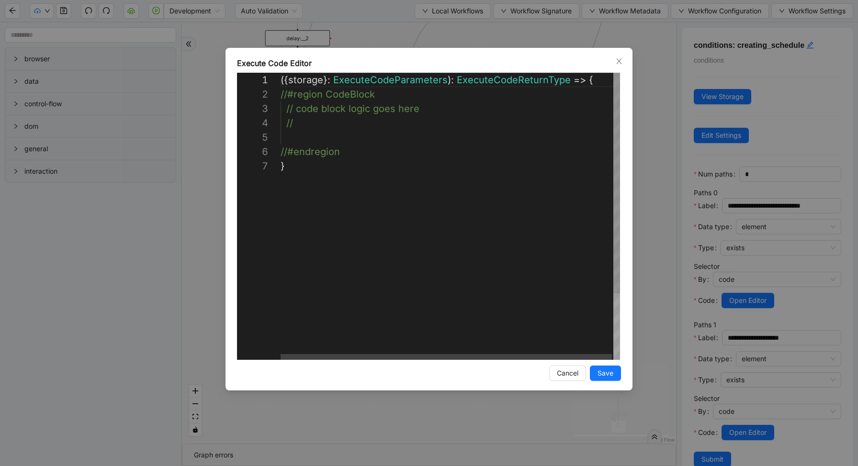
click at [384, 142] on div "({ storage }: ExecuteCodeParameters ): ExecuteCodeReturnType => { //#region Cod…" at bounding box center [450, 259] width 341 height 373
paste textarea "**********"
click at [291, 137] on div "( { storage } : ExecuteCodeParameters ): ExecuteCodeReturnType => { //#region C…" at bounding box center [450, 259] width 341 height 373
type textarea "**********"
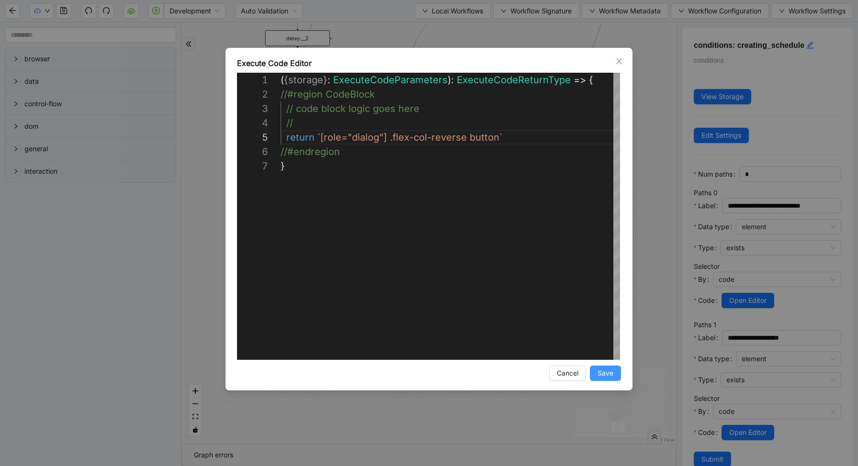
click at [611, 380] on button "Save" at bounding box center [605, 373] width 31 height 15
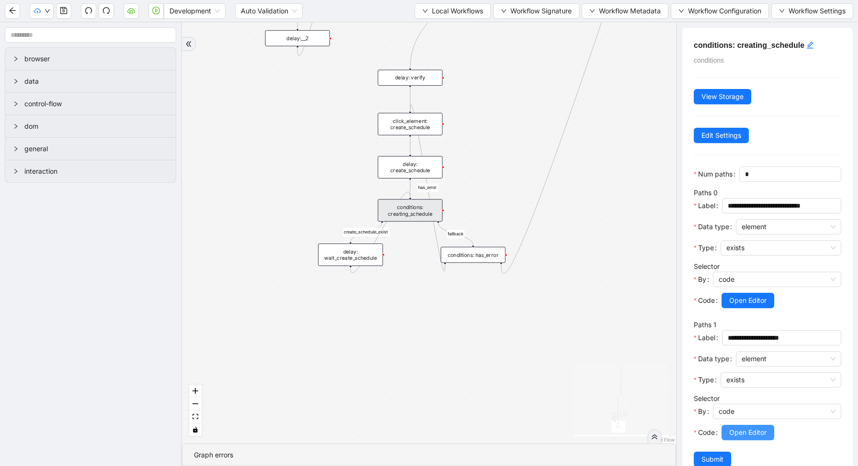
scroll to position [22, 0]
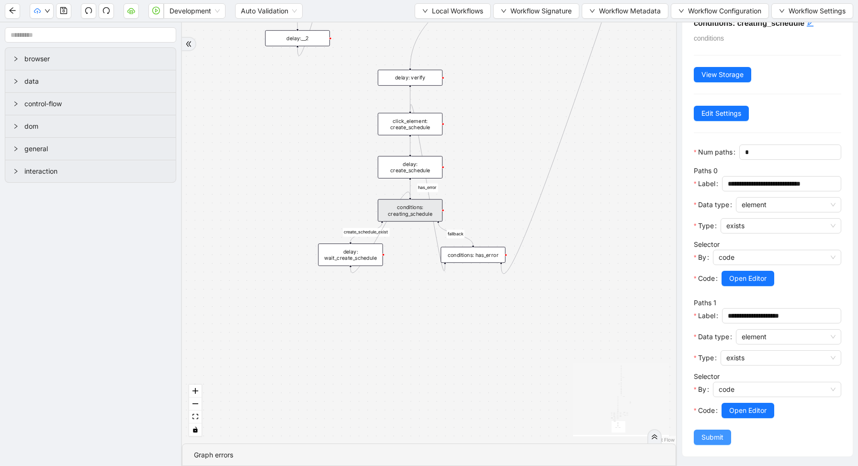
click at [716, 438] on span "Submit" at bounding box center [712, 437] width 22 height 11
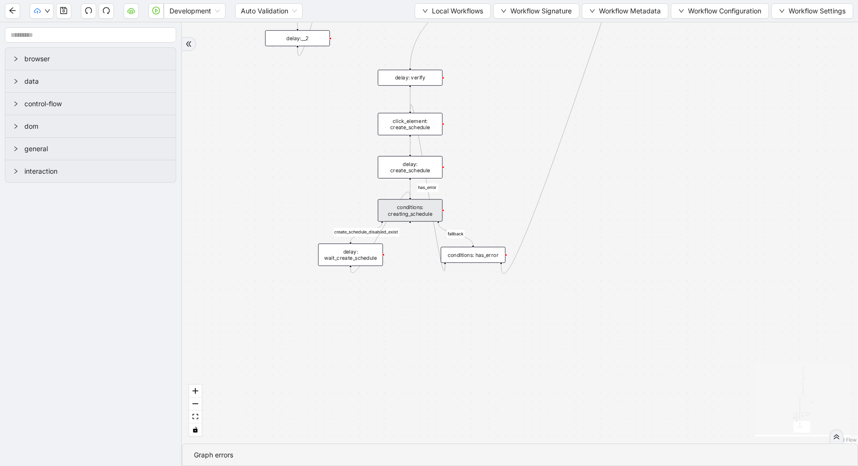
scroll to position [0, 0]
drag, startPoint x: 409, startPoint y: 222, endPoint x: 399, endPoint y: 110, distance: 112.4
click at [399, 111] on div "exitFrom loopFrom fallback enable_retry fallback create_schedule_disabled_exist…" at bounding box center [520, 232] width 676 height 421
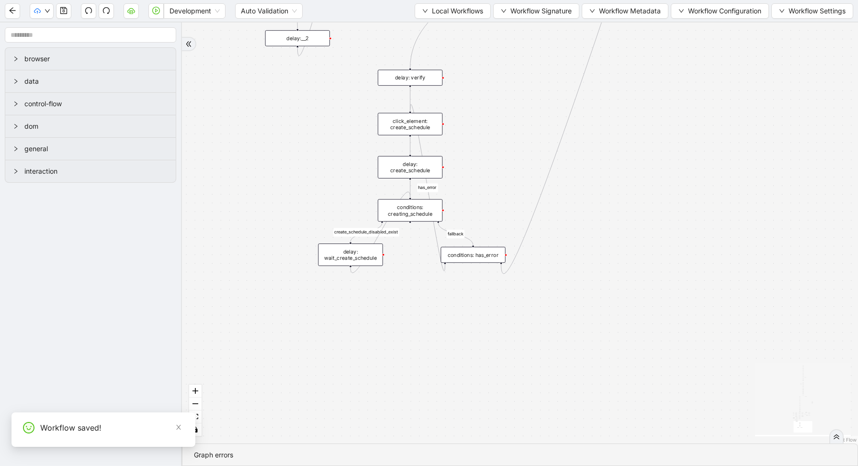
click at [411, 210] on div "conditions: creating_schedule" at bounding box center [410, 210] width 65 height 22
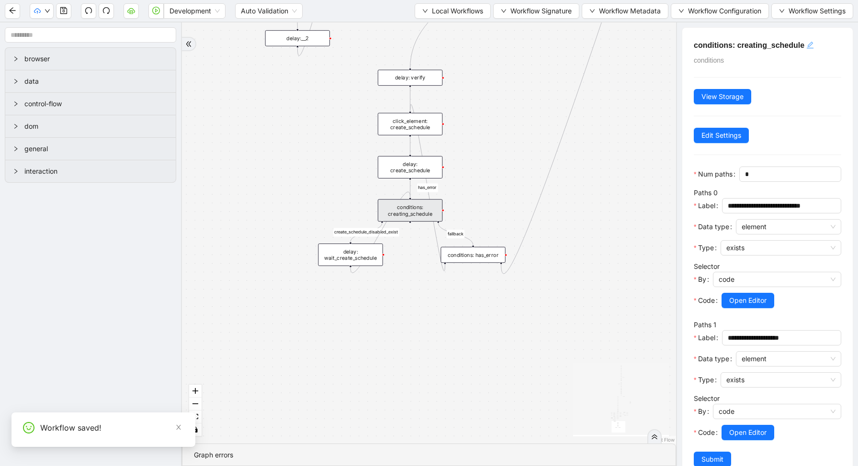
click at [809, 51] on div "click to edit id" at bounding box center [810, 44] width 8 height 11
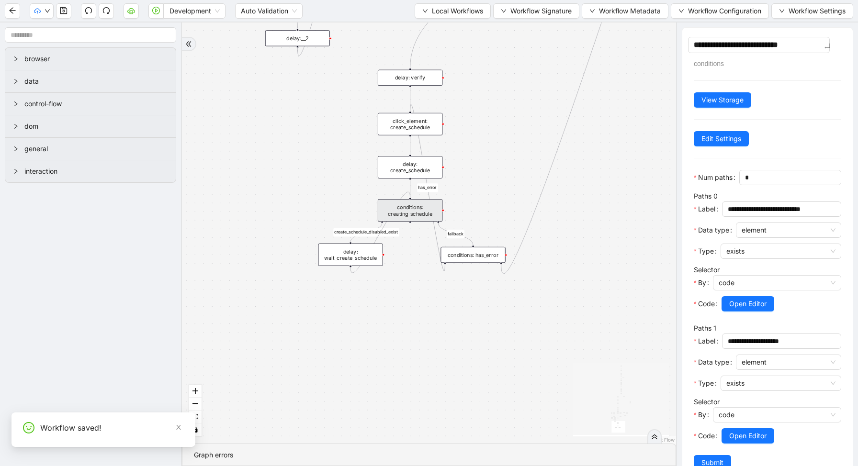
type textarea "**********"
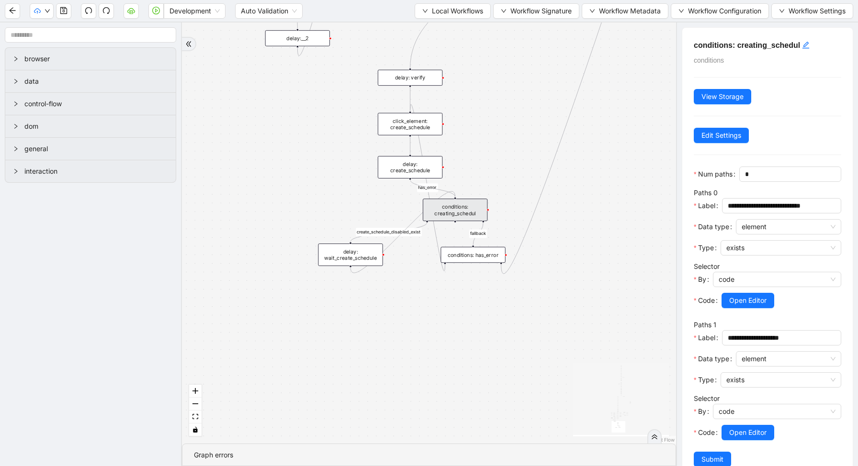
drag, startPoint x: 411, startPoint y: 216, endPoint x: 456, endPoint y: 214, distance: 45.0
click at [456, 215] on div "conditions: creating_schedul" at bounding box center [455, 210] width 65 height 22
drag, startPoint x: 456, startPoint y: 221, endPoint x: 408, endPoint y: 112, distance: 119.0
click at [408, 112] on div "exitFrom loopFrom fallback enable_retry has_error fallback fallback is_selected…" at bounding box center [429, 232] width 494 height 421
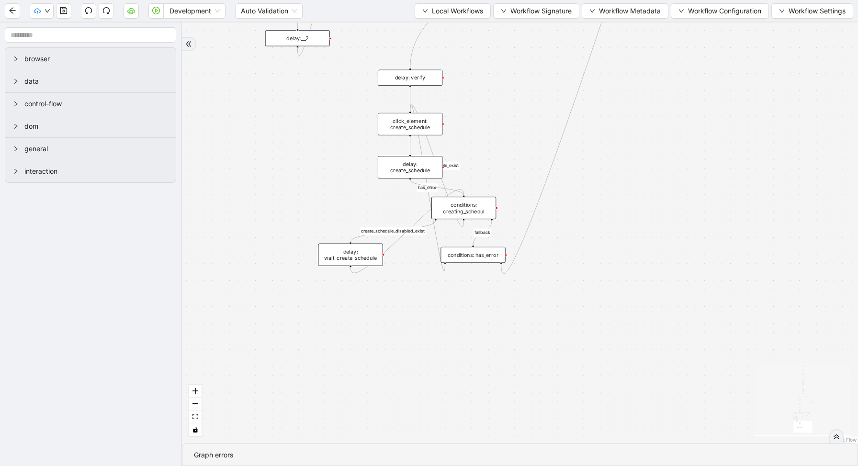
drag, startPoint x: 453, startPoint y: 212, endPoint x: 462, endPoint y: 211, distance: 8.8
click at [462, 211] on div "conditions: creating_schedul" at bounding box center [463, 208] width 65 height 22
drag, startPoint x: 477, startPoint y: 259, endPoint x: 526, endPoint y: 249, distance: 49.7
click at [526, 249] on div "conditions: has_error" at bounding box center [521, 245] width 65 height 16
click at [478, 211] on div "conditions: creating_schedul" at bounding box center [463, 208] width 65 height 22
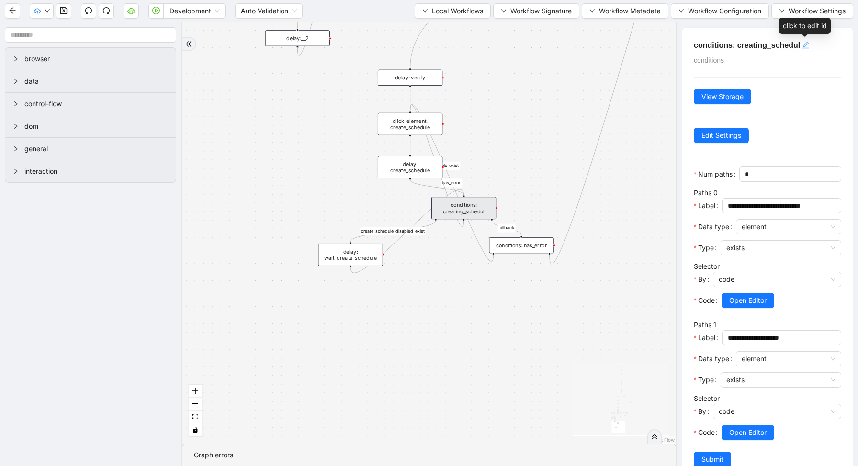
click at [805, 46] on icon "edit" at bounding box center [806, 45] width 8 height 8
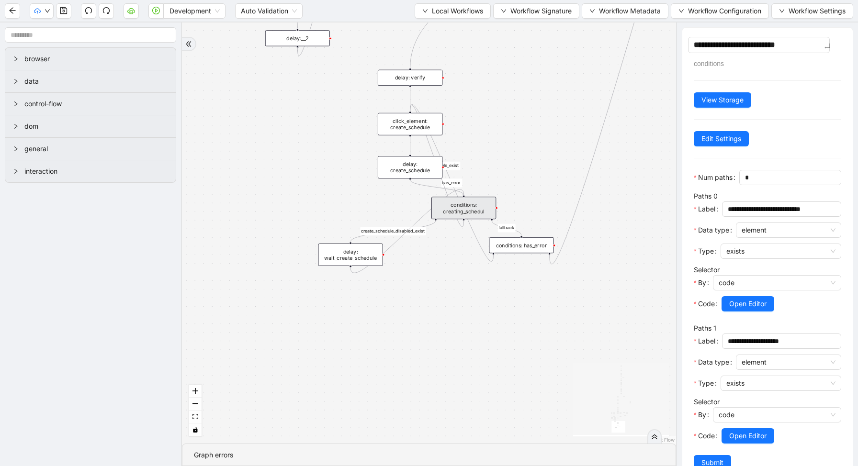
type textarea "**********"
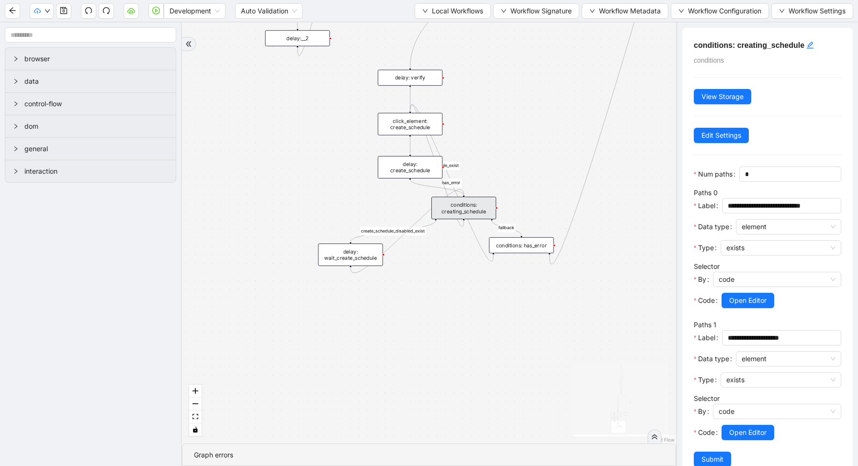
click at [610, 227] on div "exitFrom loopFrom fallback enable_retry has_error fallback fallback is_selected…" at bounding box center [429, 232] width 494 height 421
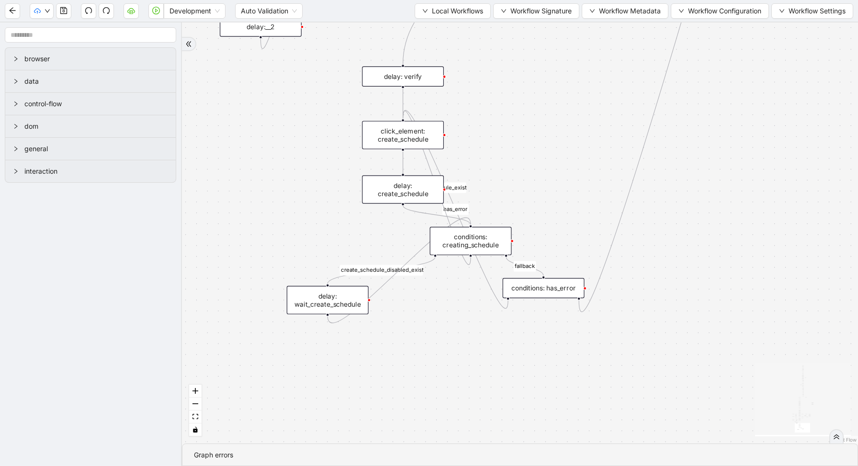
drag, startPoint x: 554, startPoint y: 151, endPoint x: 551, endPoint y: 189, distance: 38.0
click at [553, 189] on div "exitFrom loopFrom fallback enable_retry has_error fallback fallback is_selected…" at bounding box center [520, 232] width 676 height 421
click at [470, 237] on div "conditions: creating_schedule" at bounding box center [469, 242] width 82 height 28
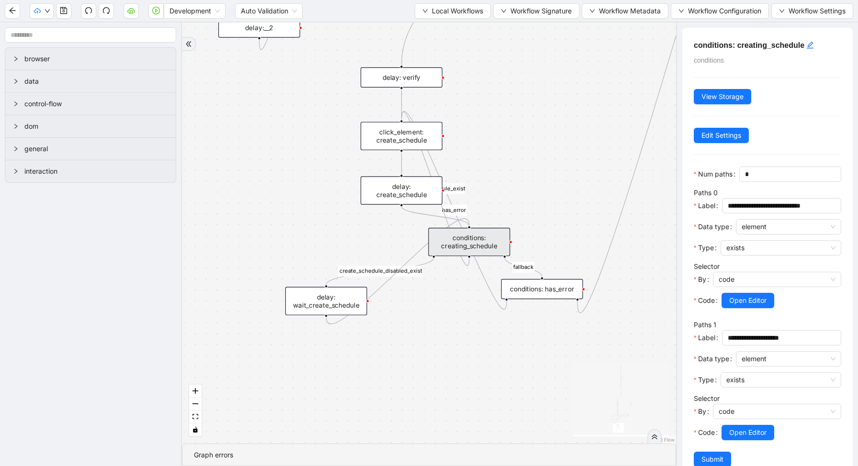
scroll to position [22, 0]
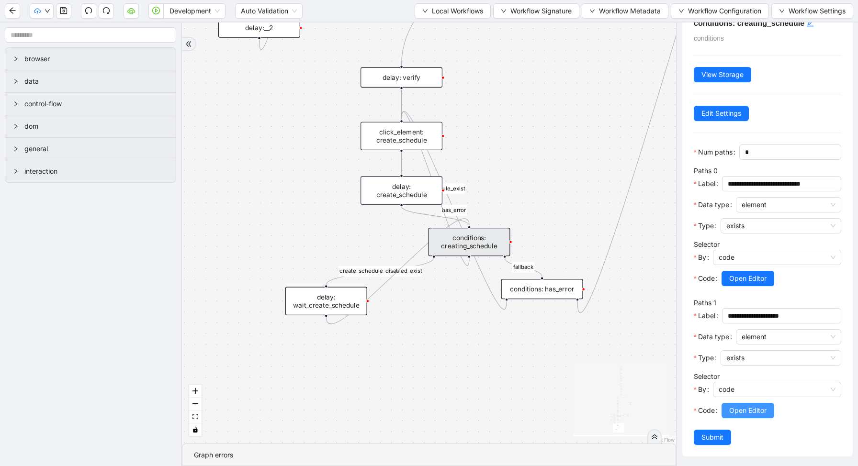
click at [739, 406] on span "Open Editor" at bounding box center [747, 410] width 37 height 11
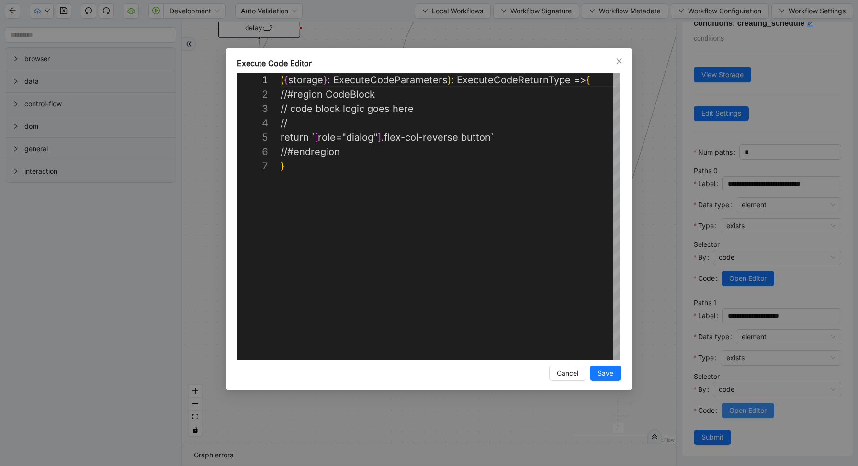
scroll to position [86, 0]
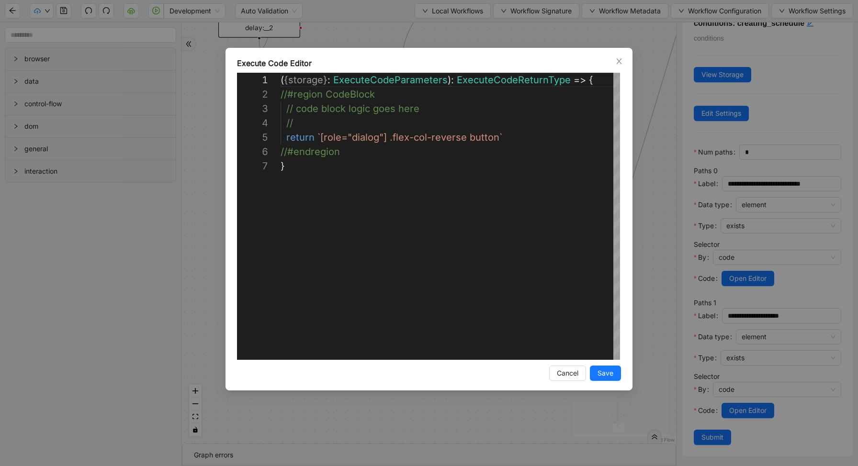
click at [663, 269] on div "**********" at bounding box center [429, 233] width 858 height 466
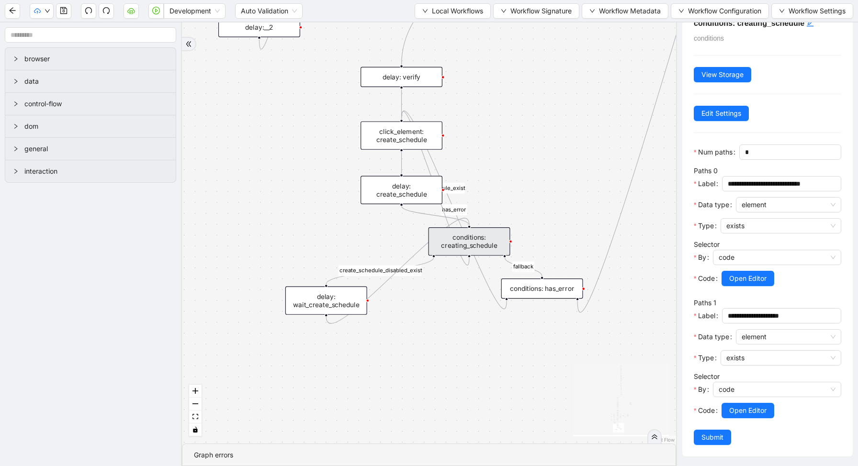
click at [398, 225] on div "exitFrom loopFrom fallback enable_retry has_error fallback fallback is_selected…" at bounding box center [429, 232] width 494 height 421
click at [454, 246] on div "conditions: creating_schedule" at bounding box center [469, 241] width 82 height 28
click at [439, 14] on span "Local Workflows" at bounding box center [457, 11] width 51 height 11
click at [438, 25] on span "Select" at bounding box center [448, 29] width 62 height 11
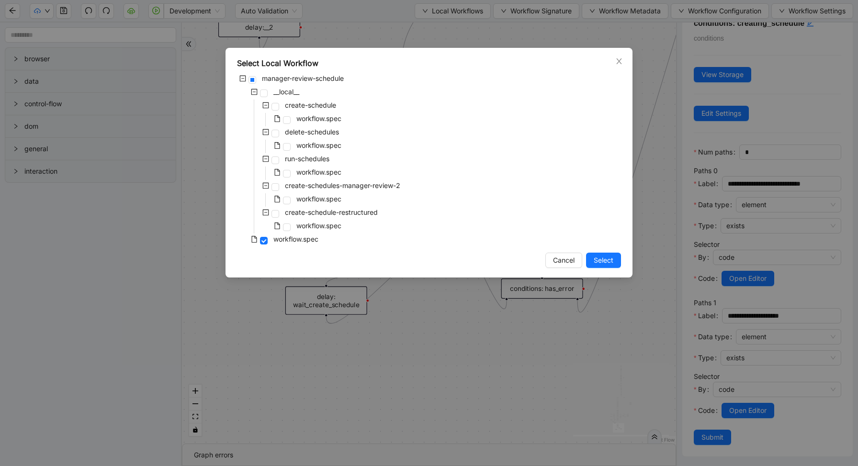
click at [646, 57] on div "Select Local Workflow manager-review-schedule __local__ create-schedule workflo…" at bounding box center [429, 233] width 858 height 466
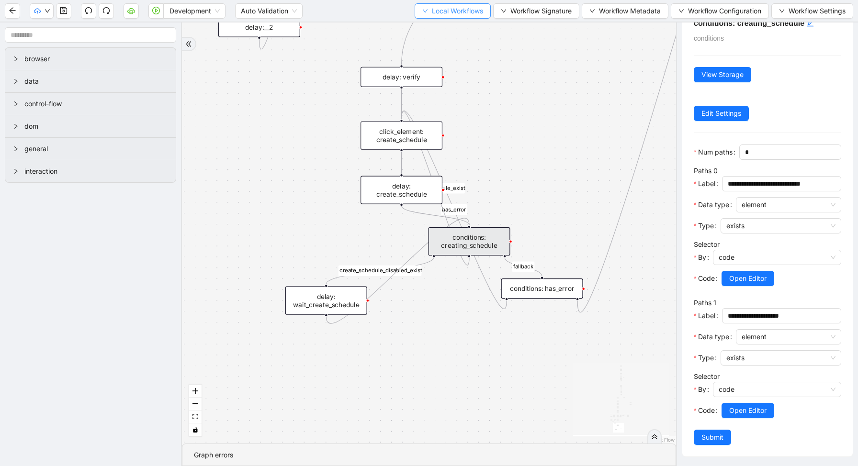
click at [476, 12] on span "Local Workflows" at bounding box center [457, 11] width 51 height 11
click at [455, 33] on span "Select" at bounding box center [448, 29] width 62 height 11
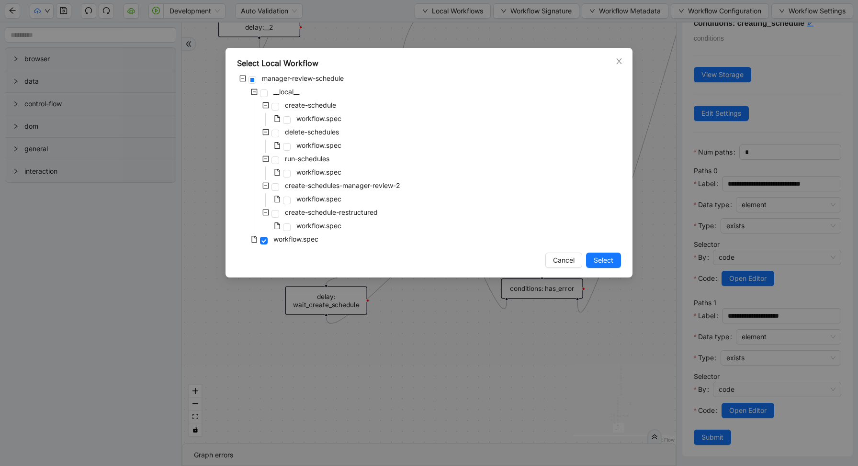
click at [305, 191] on div "create-schedules-manager-review-2" at bounding box center [319, 186] width 165 height 13
click at [327, 197] on span "workflow.spec" at bounding box center [318, 199] width 45 height 8
click at [599, 260] on span "Select" at bounding box center [603, 260] width 20 height 11
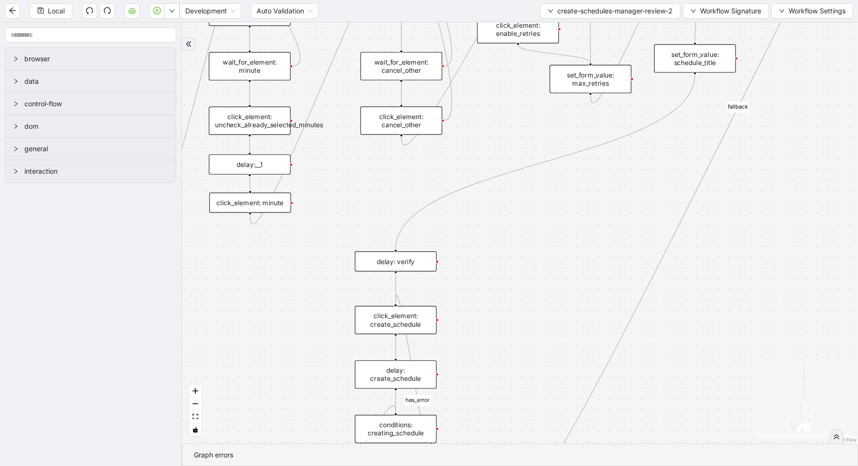
scroll to position [0, 0]
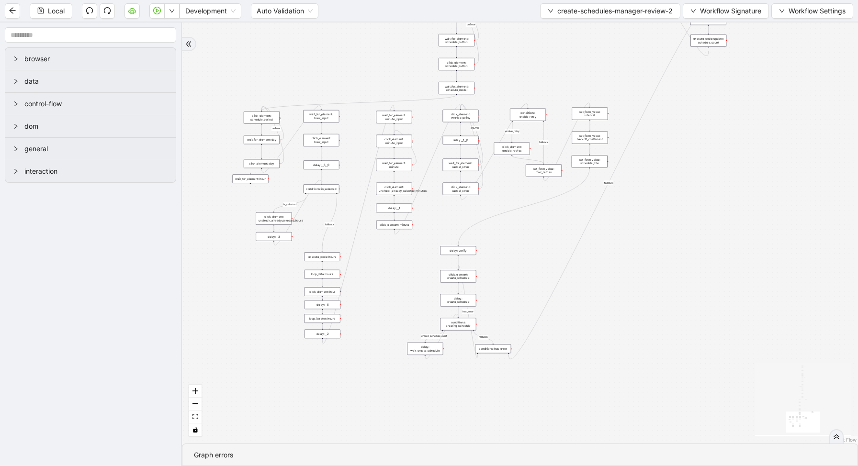
drag, startPoint x: 553, startPoint y: 396, endPoint x: 552, endPoint y: 347, distance: 48.4
click at [552, 352] on div "loopFrom fallback enable_retry fallback create_schedule_exist has_error fallbac…" at bounding box center [520, 232] width 676 height 421
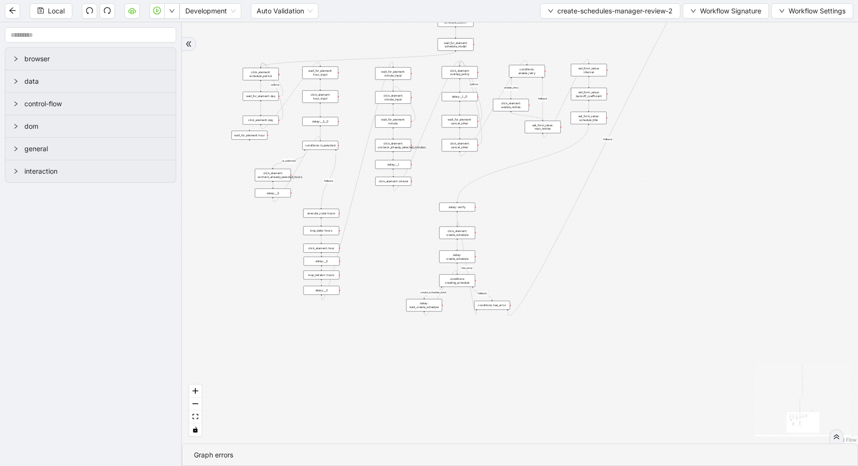
click at [565, 305] on div "loopFrom fallback enable_retry fallback create_schedule_exist has_error fallbac…" at bounding box center [520, 232] width 676 height 421
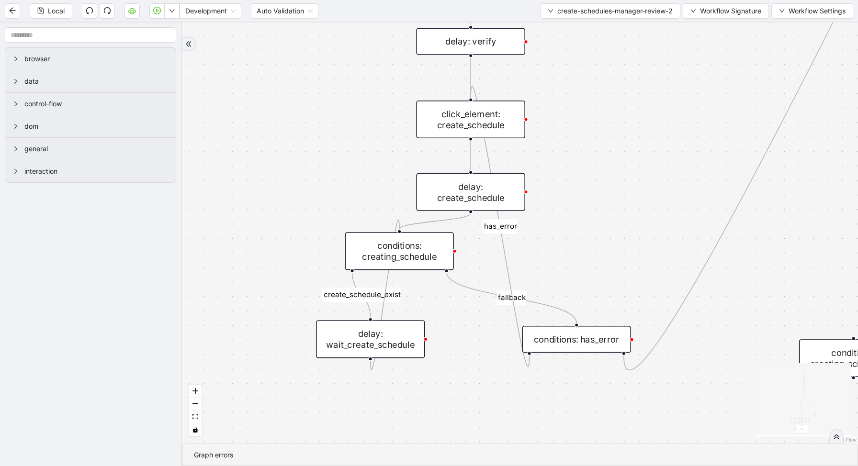
drag, startPoint x: 469, startPoint y: 267, endPoint x: 378, endPoint y: 255, distance: 92.6
click at [378, 254] on div "conditions: creating_schedule" at bounding box center [399, 252] width 109 height 38
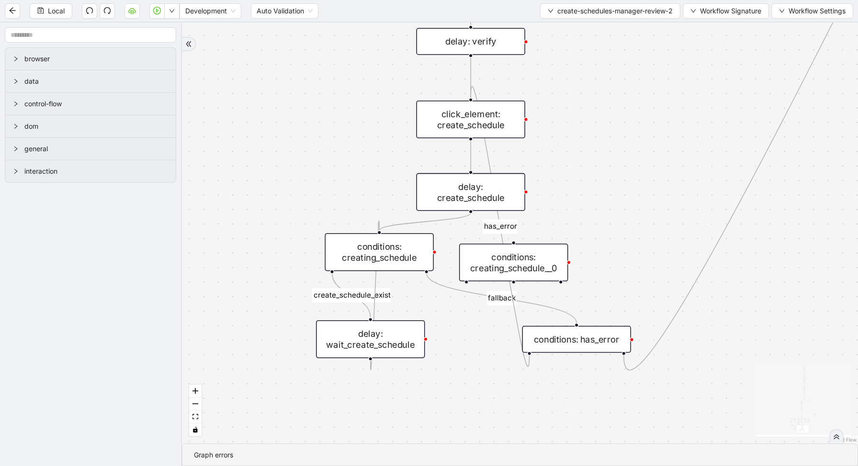
drag, startPoint x: 824, startPoint y: 355, endPoint x: 452, endPoint y: 264, distance: 382.3
click at [459, 261] on div "conditions: creating_schedule__0" at bounding box center [513, 263] width 109 height 38
drag, startPoint x: 470, startPoint y: 212, endPoint x: 469, endPoint y: 261, distance: 49.3
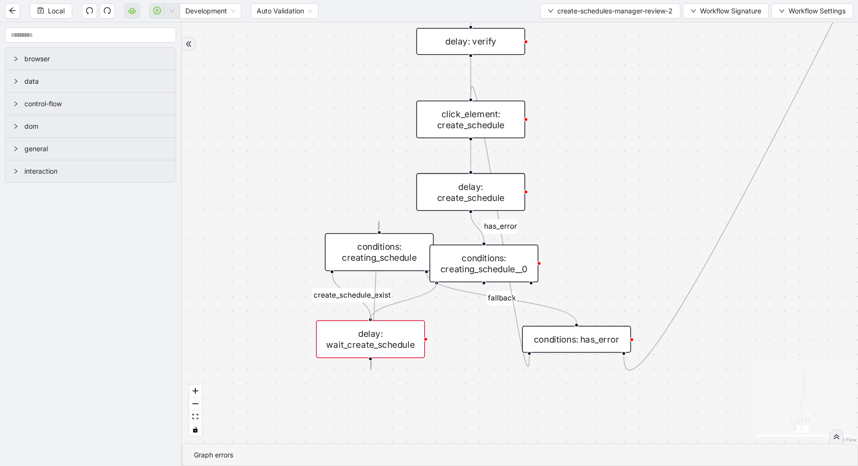
drag, startPoint x: 435, startPoint y: 282, endPoint x: 398, endPoint y: 313, distance: 49.0
drag, startPoint x: 483, startPoint y: 283, endPoint x: 469, endPoint y: 107, distance: 176.2
drag, startPoint x: 532, startPoint y: 284, endPoint x: 578, endPoint y: 326, distance: 63.0
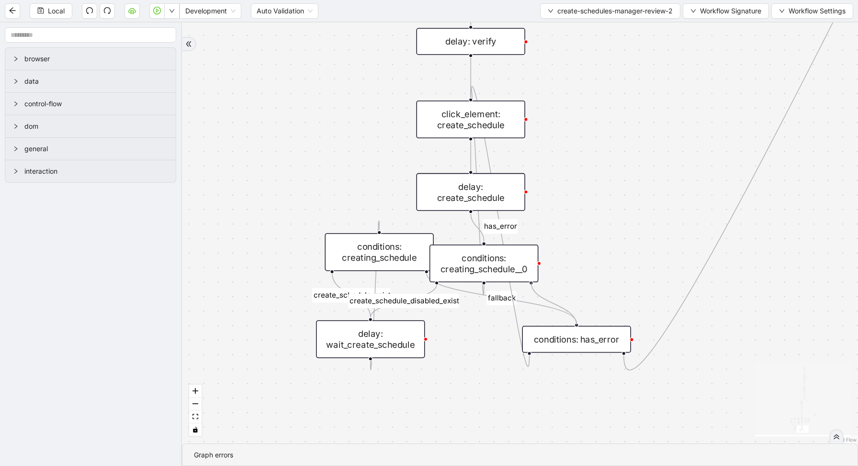
click at [369, 254] on div "conditions: creating_schedule" at bounding box center [378, 253] width 109 height 38
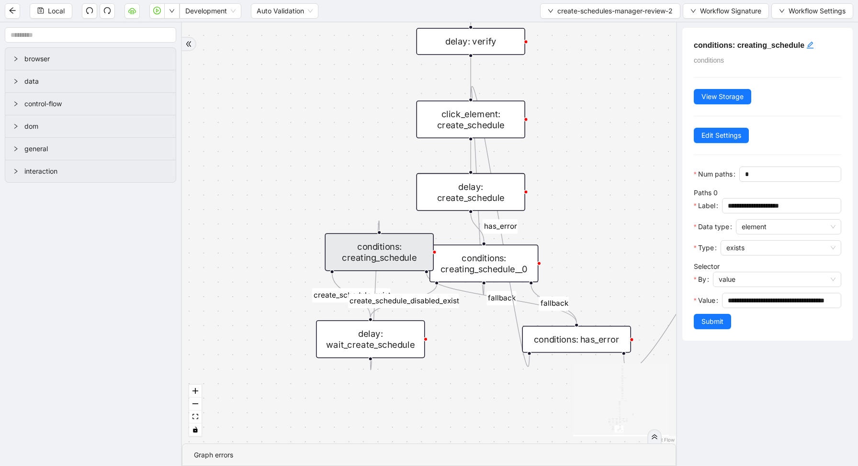
click at [355, 248] on div "conditions: creating_schedule" at bounding box center [378, 253] width 109 height 38
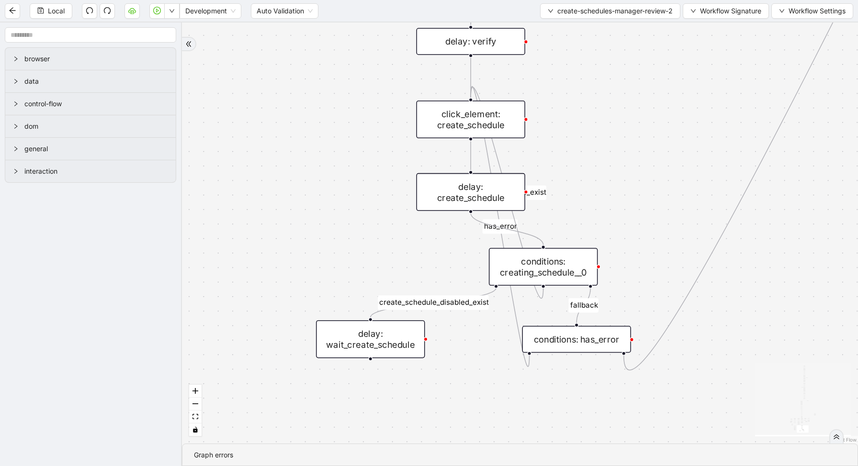
drag, startPoint x: 508, startPoint y: 261, endPoint x: 568, endPoint y: 264, distance: 59.9
click at [568, 265] on div "conditions: creating_schedule__0" at bounding box center [543, 267] width 109 height 38
click at [568, 264] on div "conditions: creating_schedule__0" at bounding box center [543, 267] width 109 height 38
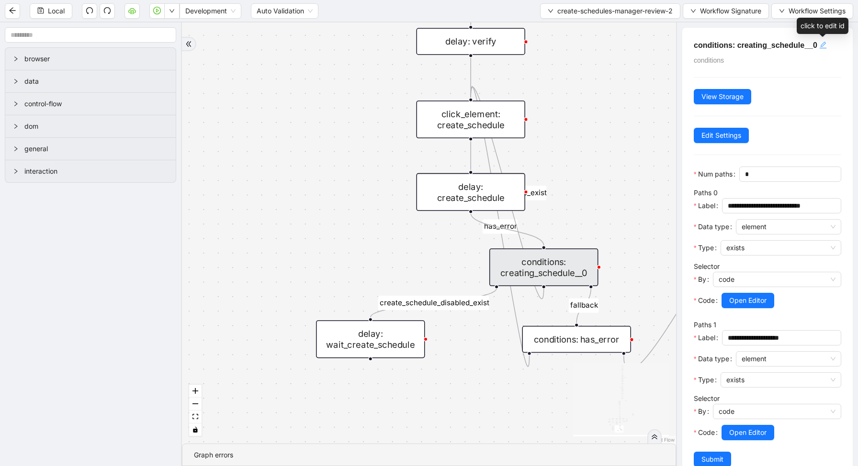
click at [821, 45] on icon "edit" at bounding box center [823, 45] width 8 height 8
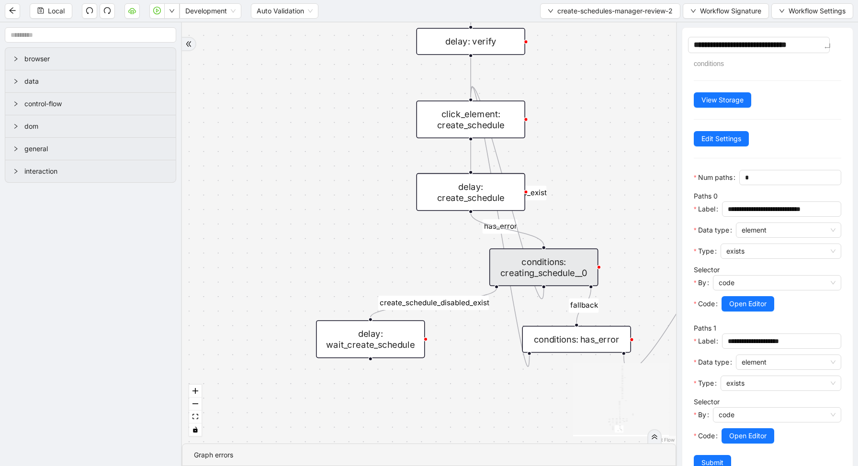
type textarea "**********"
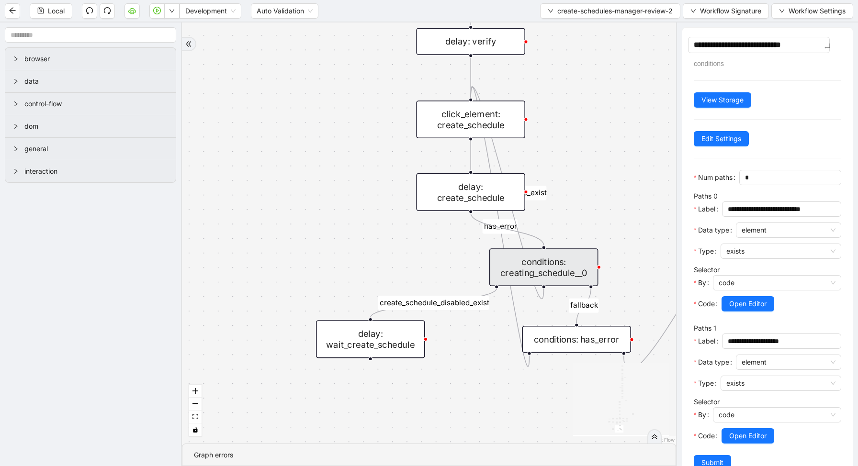
type textarea "**********"
click at [620, 141] on div "loopFrom fallback enable_retry has_error fallback exitFrom is_selected fallback…" at bounding box center [429, 232] width 494 height 421
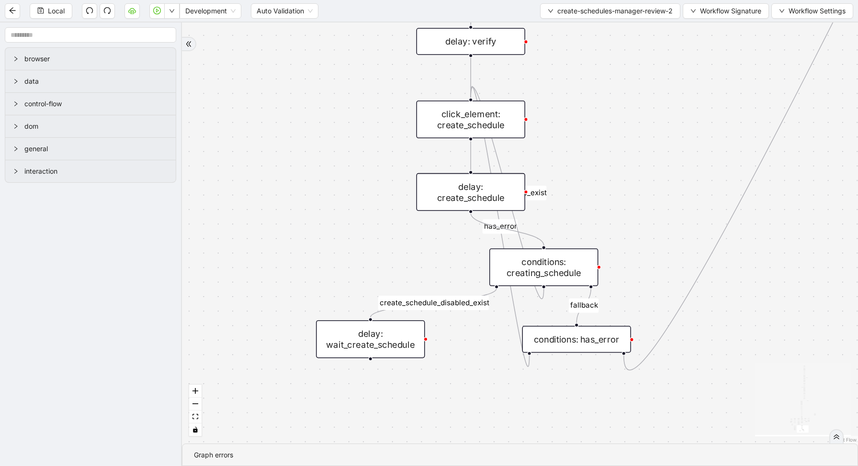
click at [567, 260] on div "conditions: creating_schedule" at bounding box center [543, 267] width 109 height 38
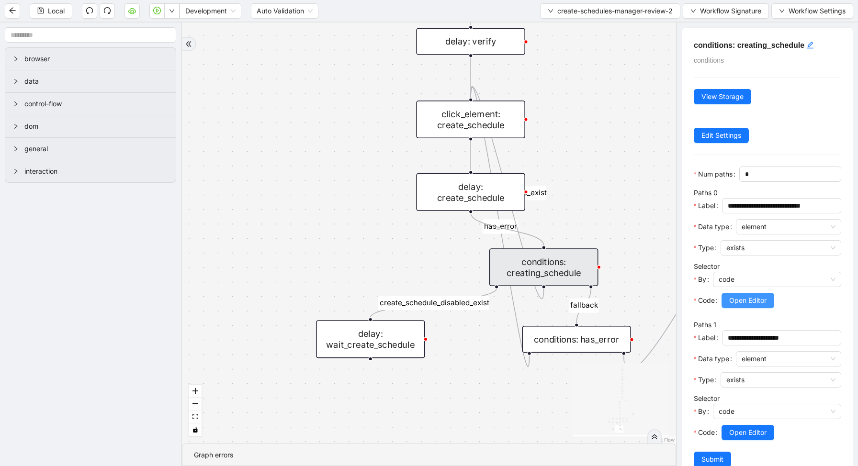
click at [738, 298] on span "Open Editor" at bounding box center [747, 300] width 37 height 11
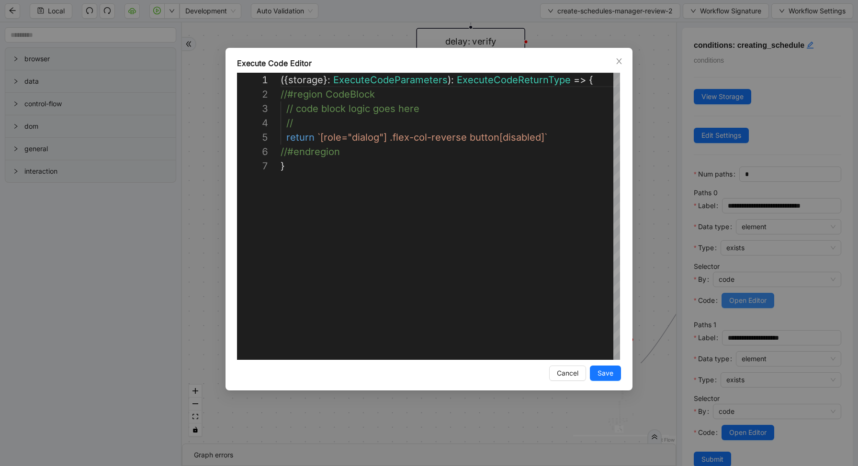
scroll to position [86, 0]
click at [781, 264] on div "**********" at bounding box center [429, 233] width 858 height 466
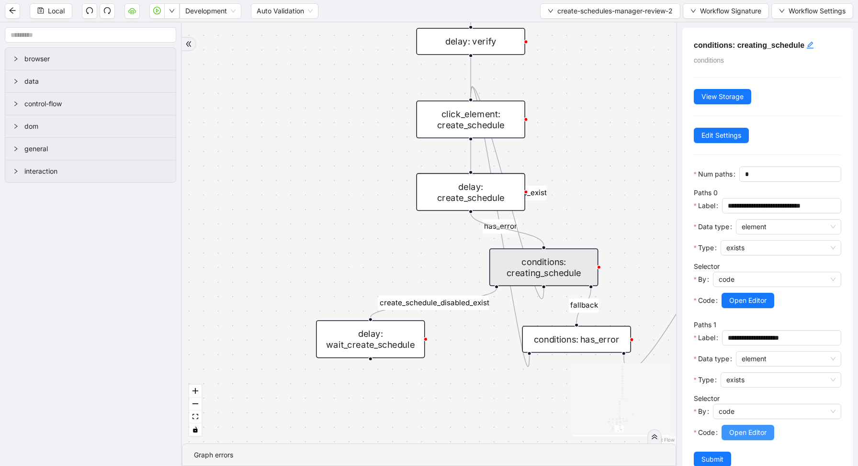
click at [753, 434] on span "Open Editor" at bounding box center [747, 432] width 37 height 11
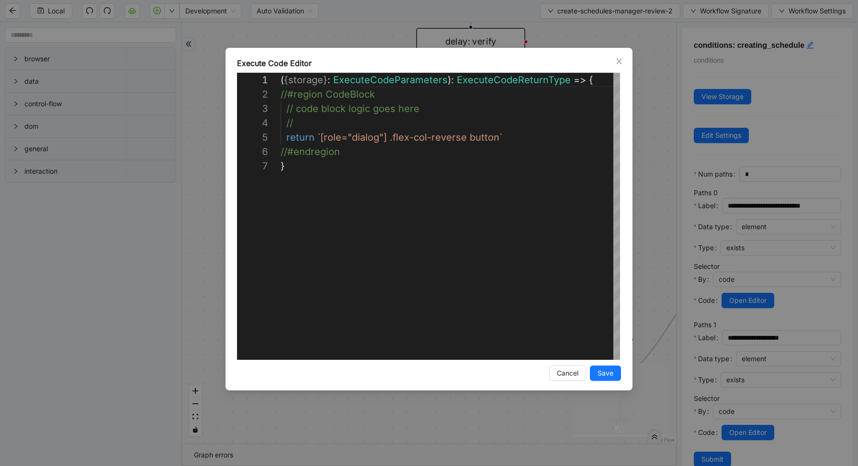
click at [763, 151] on div "**********" at bounding box center [429, 233] width 858 height 466
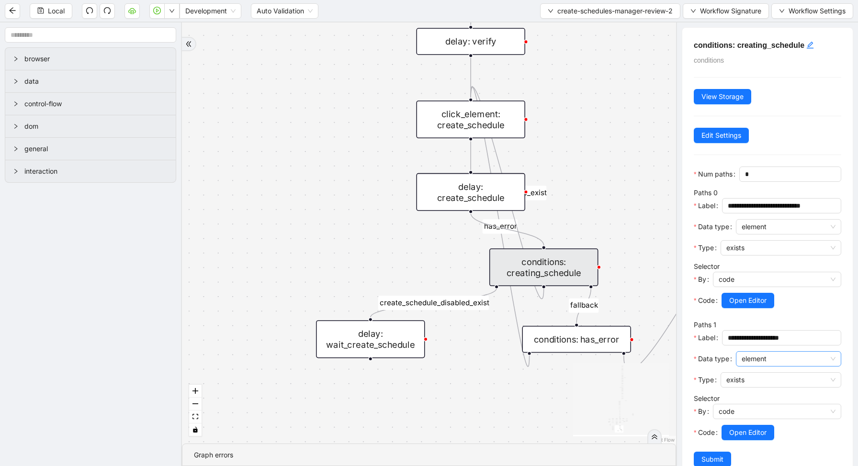
scroll to position [22, 0]
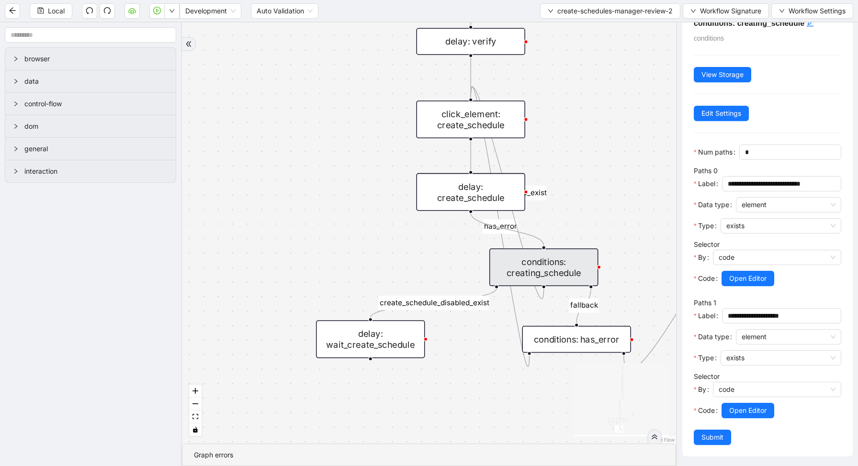
click at [586, 395] on icon "React Flow mini map" at bounding box center [621, 399] width 96 height 72
click at [501, 417] on div "loopFrom fallback enable_retry has_error fallback exitFrom is_selected fallback…" at bounding box center [429, 232] width 494 height 421
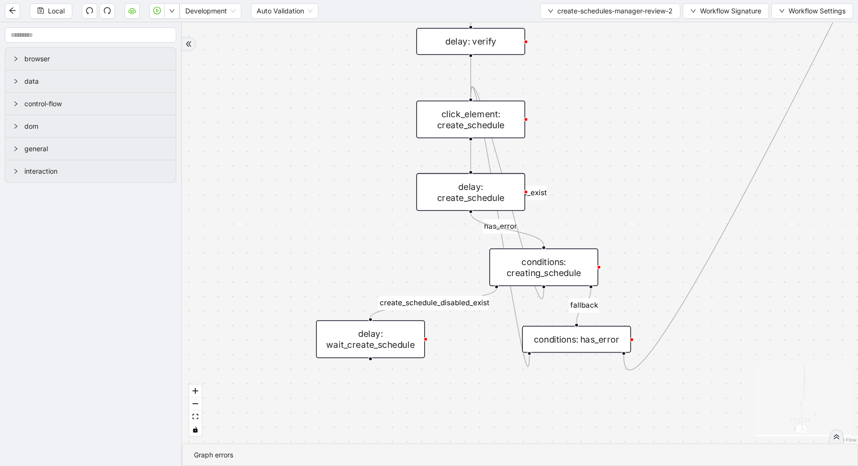
scroll to position [0, 0]
drag, startPoint x: 630, startPoint y: 292, endPoint x: 464, endPoint y: 256, distance: 170.0
click at [466, 257] on div "loopFrom fallback enable_retry has_error fallback exitFrom is_selected fallback…" at bounding box center [520, 232] width 676 height 421
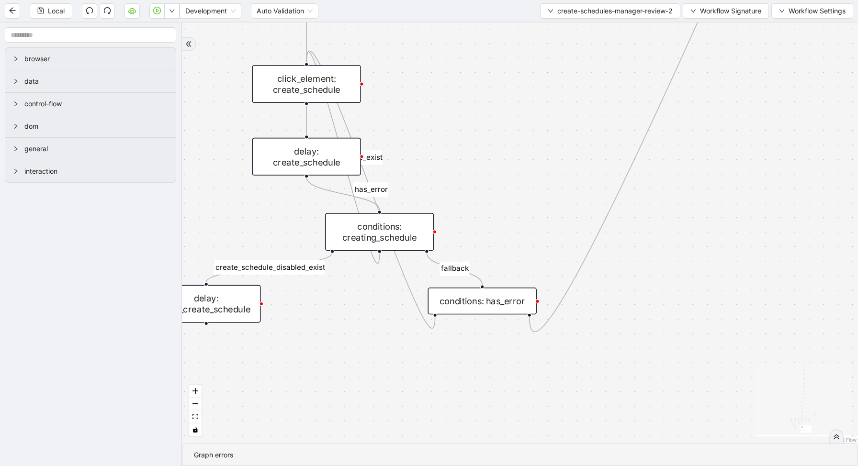
drag, startPoint x: 424, startPoint y: 306, endPoint x: 494, endPoint y: 303, distance: 69.9
click at [494, 303] on div "conditions: has_error" at bounding box center [481, 301] width 109 height 27
click at [494, 305] on div "conditions: has_error" at bounding box center [481, 301] width 109 height 27
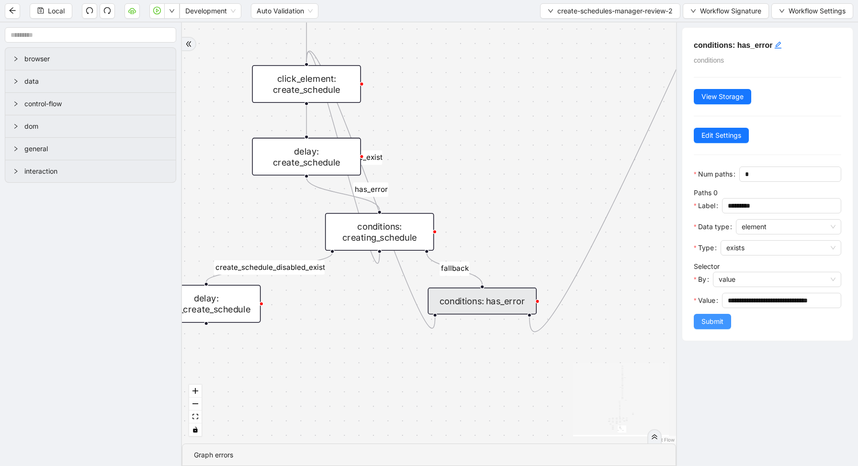
click at [730, 317] on button "Submit" at bounding box center [711, 321] width 37 height 15
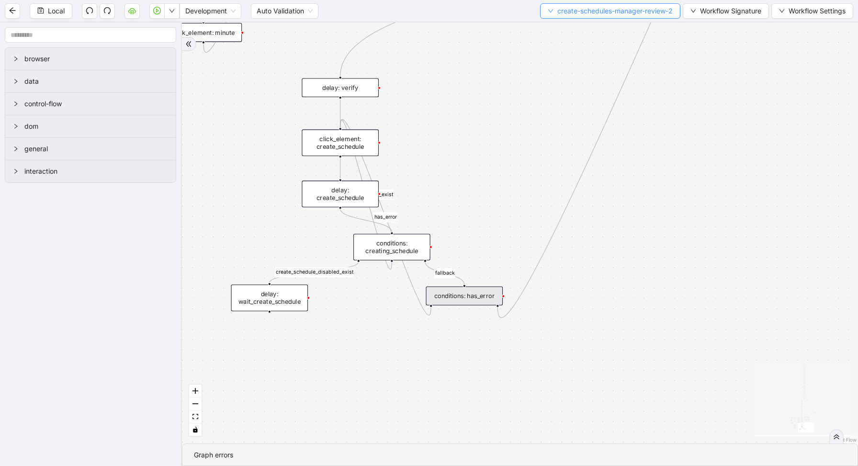
click at [620, 14] on span "create-schedules-manager-review-2" at bounding box center [614, 11] width 115 height 11
click at [606, 27] on span "Select" at bounding box center [607, 29] width 127 height 11
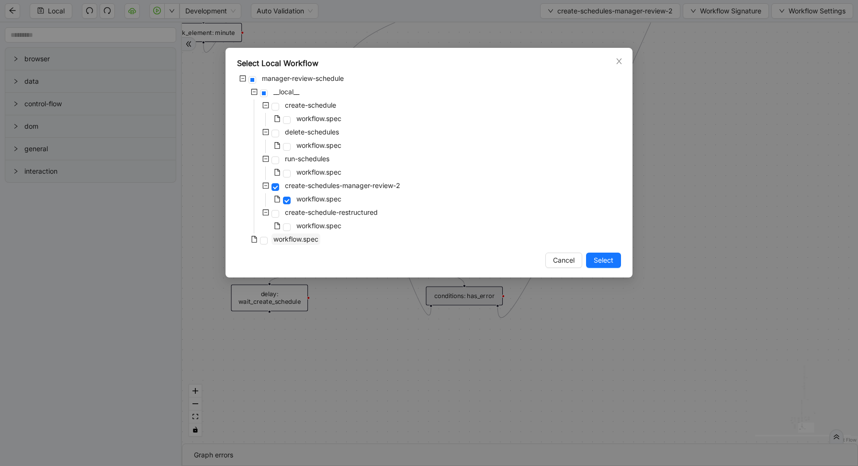
click at [306, 241] on span "workflow.spec" at bounding box center [295, 239] width 45 height 8
click at [616, 262] on button "Select" at bounding box center [603, 260] width 35 height 15
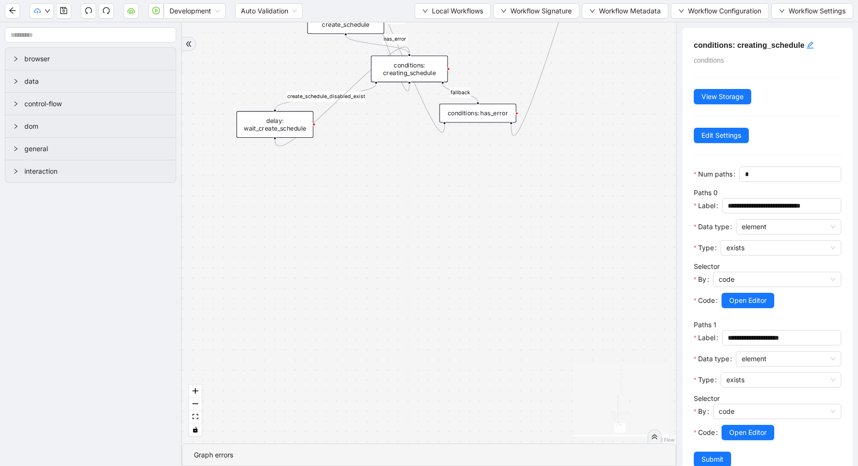
click at [648, 116] on div "exitFrom loopFrom fallback enable_retry has_error fallback fallback is_selected…" at bounding box center [429, 232] width 494 height 421
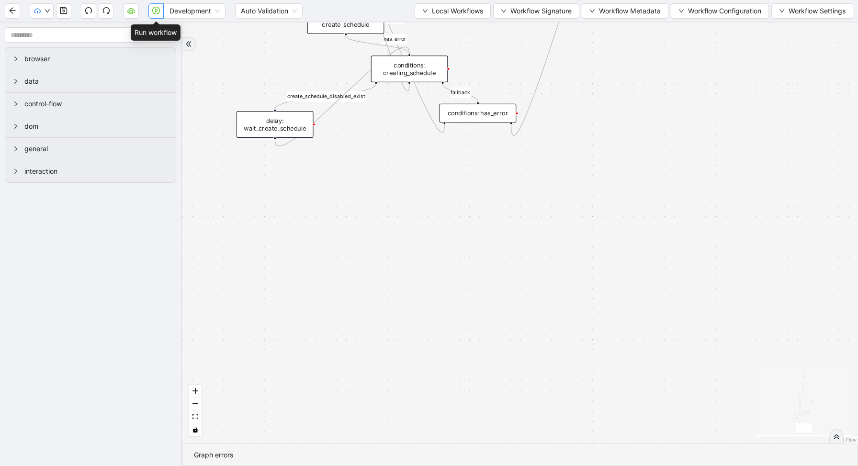
click at [156, 12] on icon "play-circle" at bounding box center [156, 11] width 8 height 8
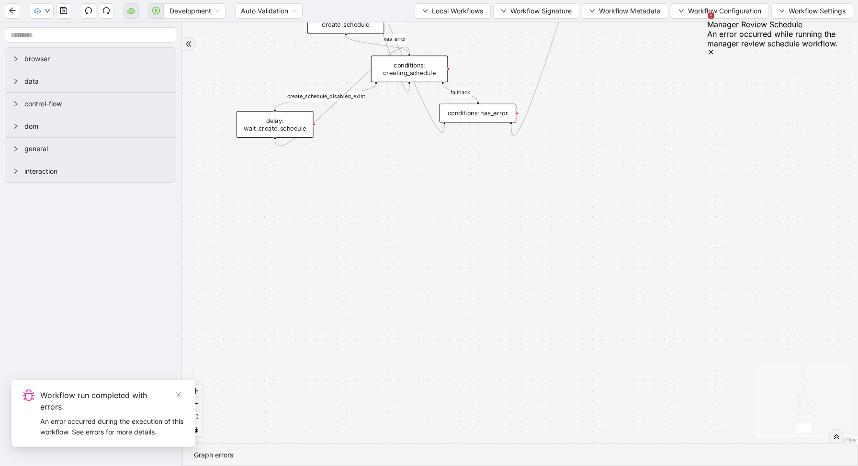
click at [525, 245] on div "exitFrom loopFrom fallback enable_retry has_error fallback fallback is_selected…" at bounding box center [520, 232] width 676 height 421
drag, startPoint x: 507, startPoint y: 217, endPoint x: 493, endPoint y: 351, distance: 134.2
click at [496, 351] on div "exitFrom loopFrom fallback enable_retry has_error fallback fallback is_selected…" at bounding box center [520, 232] width 676 height 421
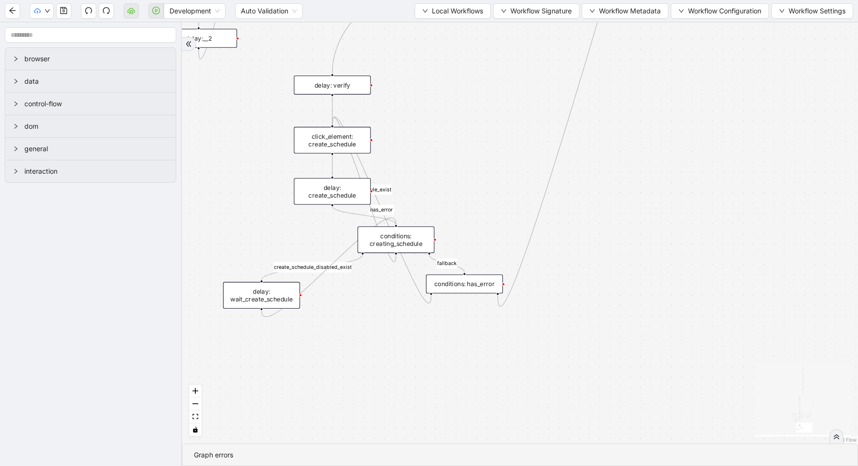
drag, startPoint x: 467, startPoint y: 171, endPoint x: 464, endPoint y: 205, distance: 34.1
click at [464, 208] on div "exitFrom loopFrom fallback enable_retry has_error fallback fallback is_selected…" at bounding box center [520, 232] width 676 height 421
click at [468, 7] on span "Local Workflows" at bounding box center [457, 11] width 51 height 11
click at [448, 31] on span "Select" at bounding box center [448, 29] width 62 height 11
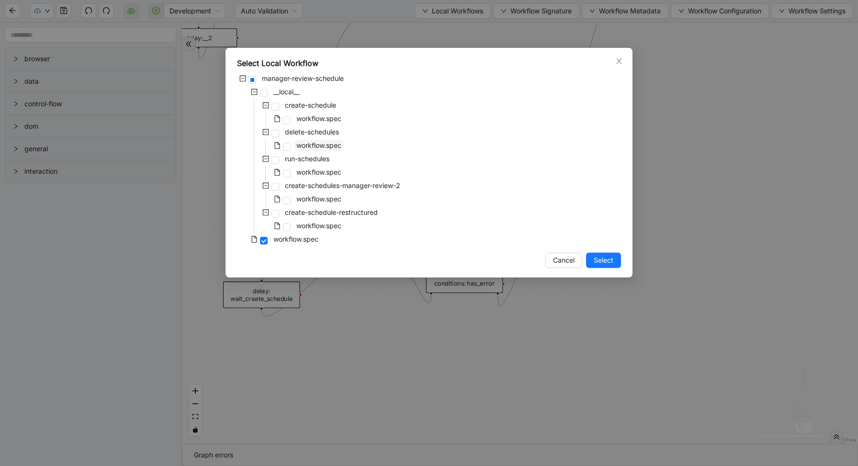
click at [299, 148] on span "workflow.spec" at bounding box center [318, 145] width 45 height 8
click at [609, 265] on span "Select" at bounding box center [603, 260] width 20 height 11
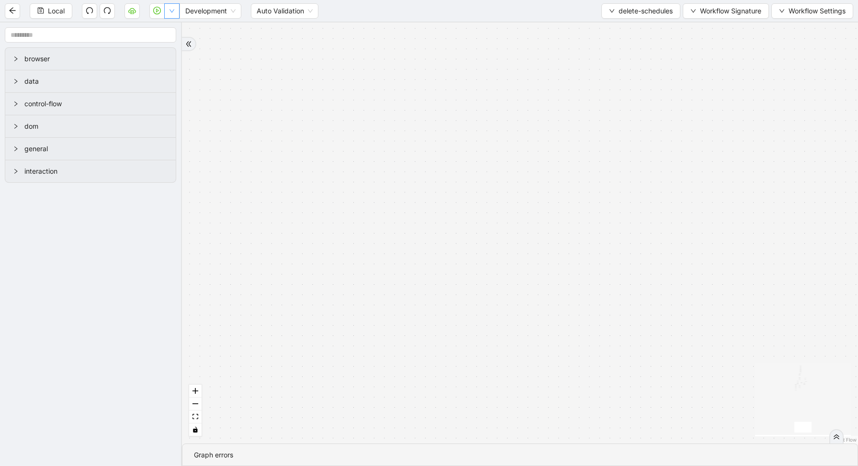
click at [176, 7] on button "button" at bounding box center [171, 10] width 15 height 15
click at [164, 36] on li "Run local workflow" at bounding box center [141, 29] width 70 height 15
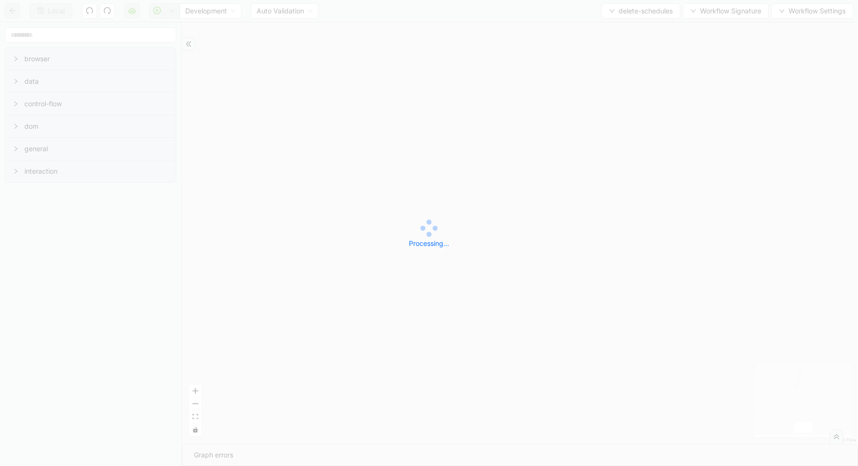
click at [626, 11] on div "Local Development Auto Validation delete-schedules Workflow Signature Workflow …" at bounding box center [429, 233] width 858 height 466
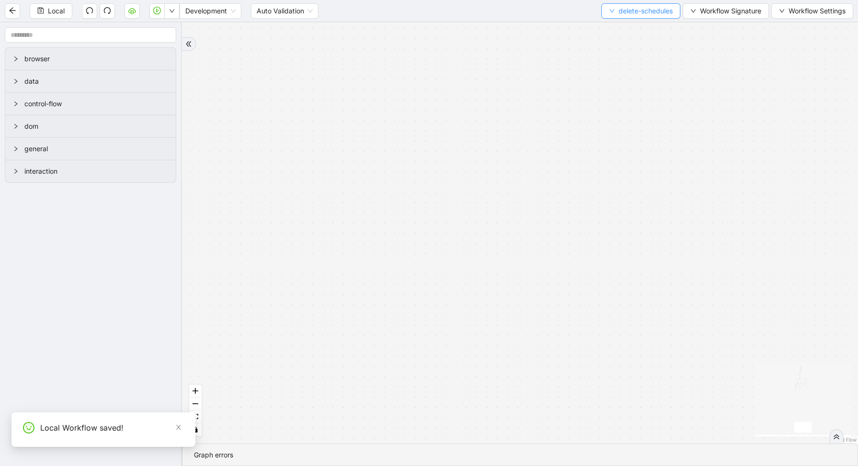
click at [623, 14] on span "delete-schedules" at bounding box center [645, 11] width 54 height 11
click at [613, 30] on span "Select" at bounding box center [638, 29] width 65 height 11
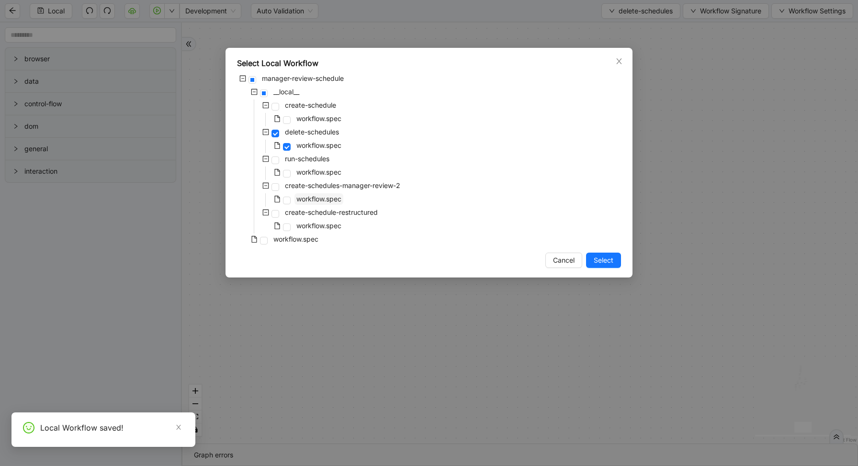
click at [301, 199] on span "workflow.spec" at bounding box center [318, 199] width 45 height 8
click at [283, 235] on span "workflow.spec" at bounding box center [295, 239] width 45 height 8
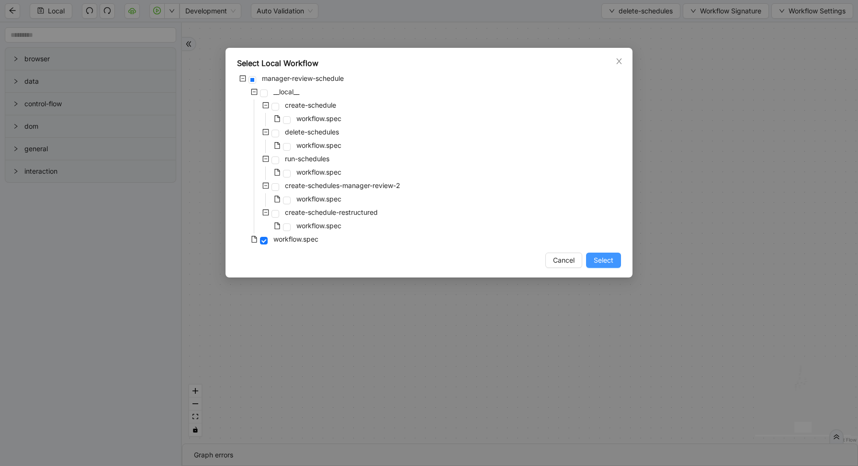
click at [619, 260] on button "Select" at bounding box center [603, 260] width 35 height 15
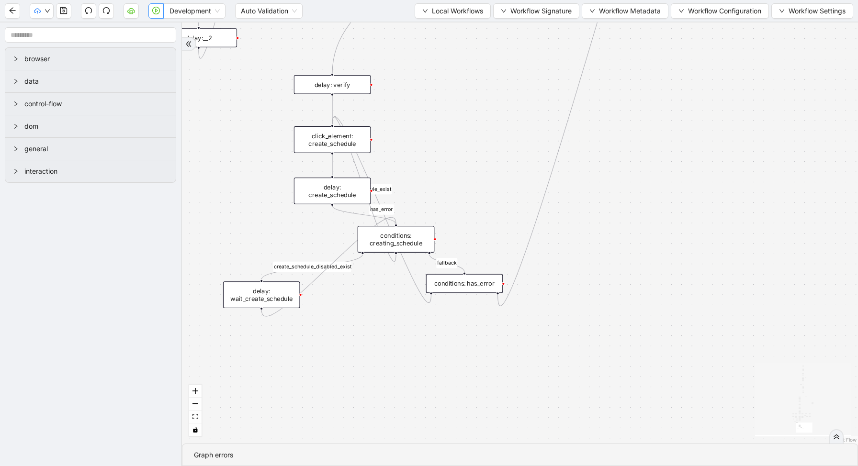
click at [159, 11] on icon "play-circle" at bounding box center [156, 11] width 8 height 8
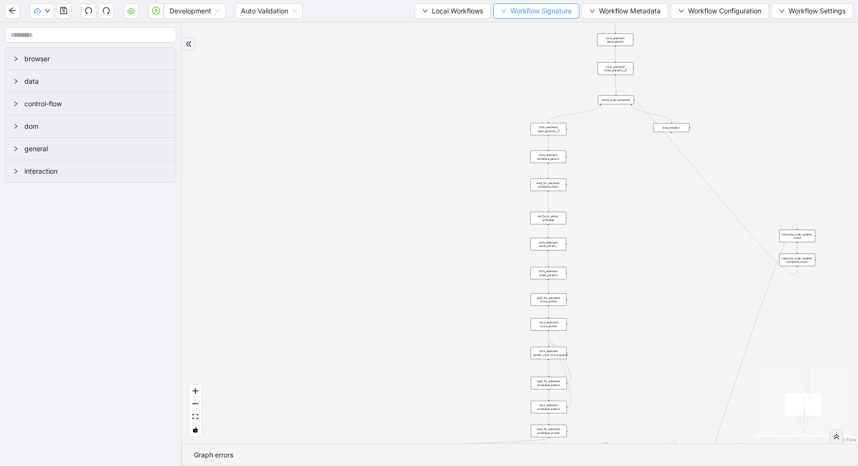
drag, startPoint x: 631, startPoint y: 269, endPoint x: 503, endPoint y: 5, distance: 293.7
click at [508, 16] on section "Development Auto Validation Local Workflows Workflow Signature Workflow Metadat…" at bounding box center [429, 233] width 858 height 466
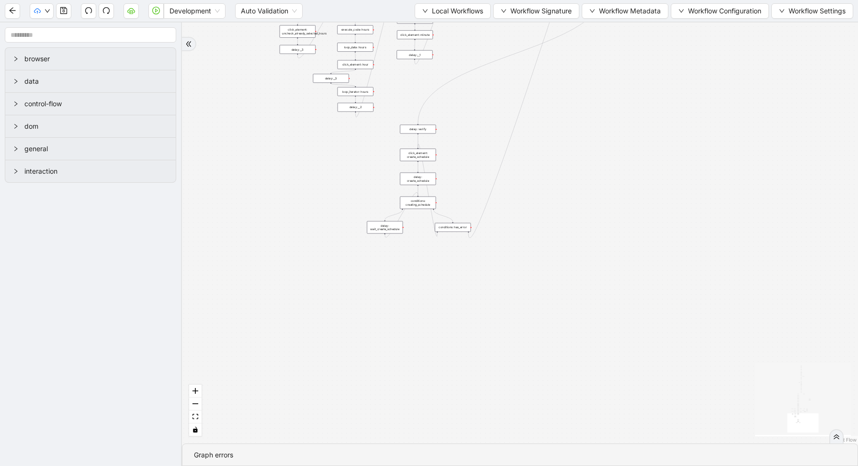
drag, startPoint x: 610, startPoint y: 371, endPoint x: 601, endPoint y: 76, distance: 295.4
click at [602, 78] on div "trigger new_tab: wait_until_loaded: wait_for_element: param_menu click_element:…" at bounding box center [520, 232] width 676 height 421
